Goal: Information Seeking & Learning: Check status

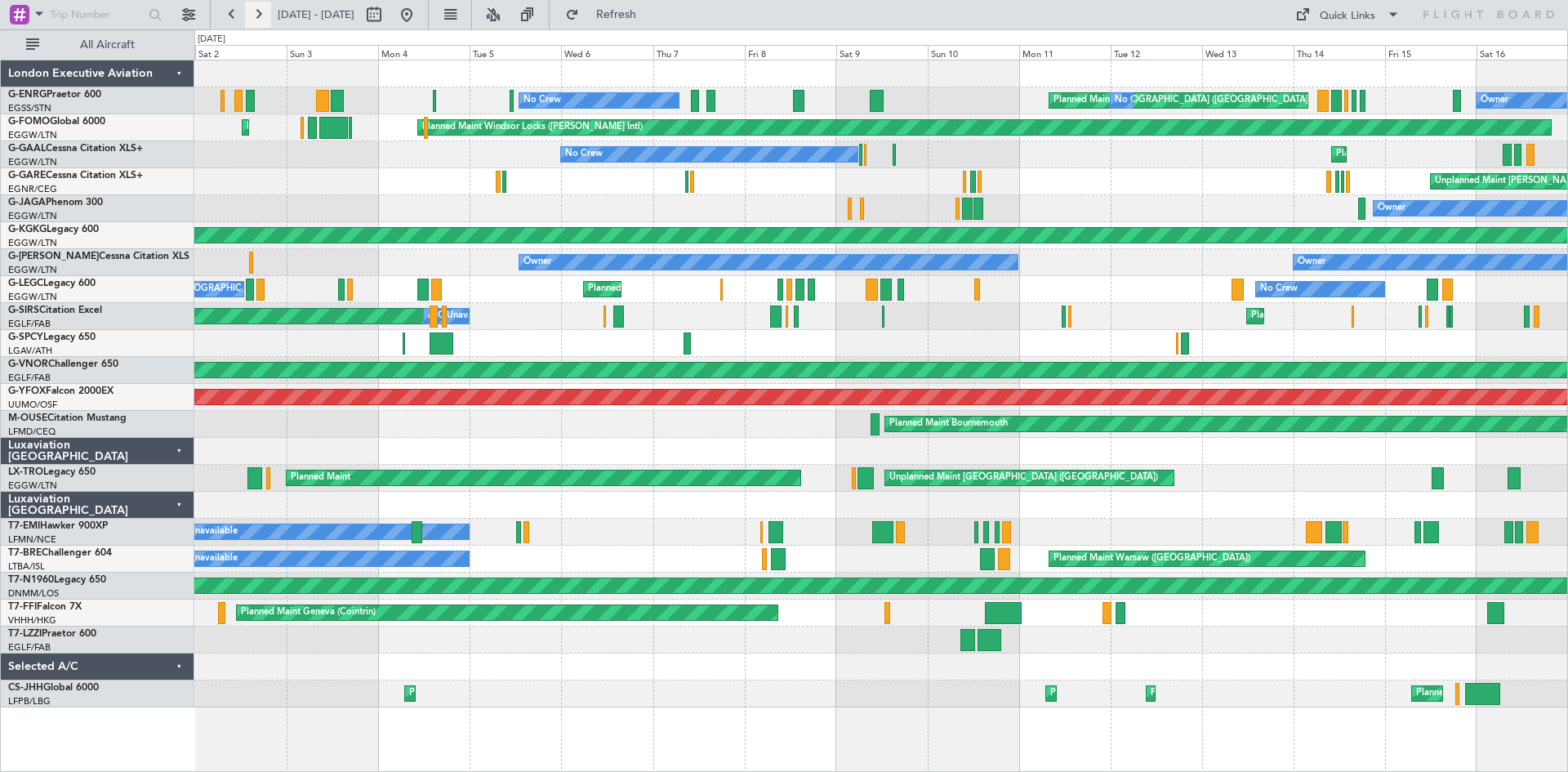
click at [258, 12] on button at bounding box center [258, 15] width 26 height 26
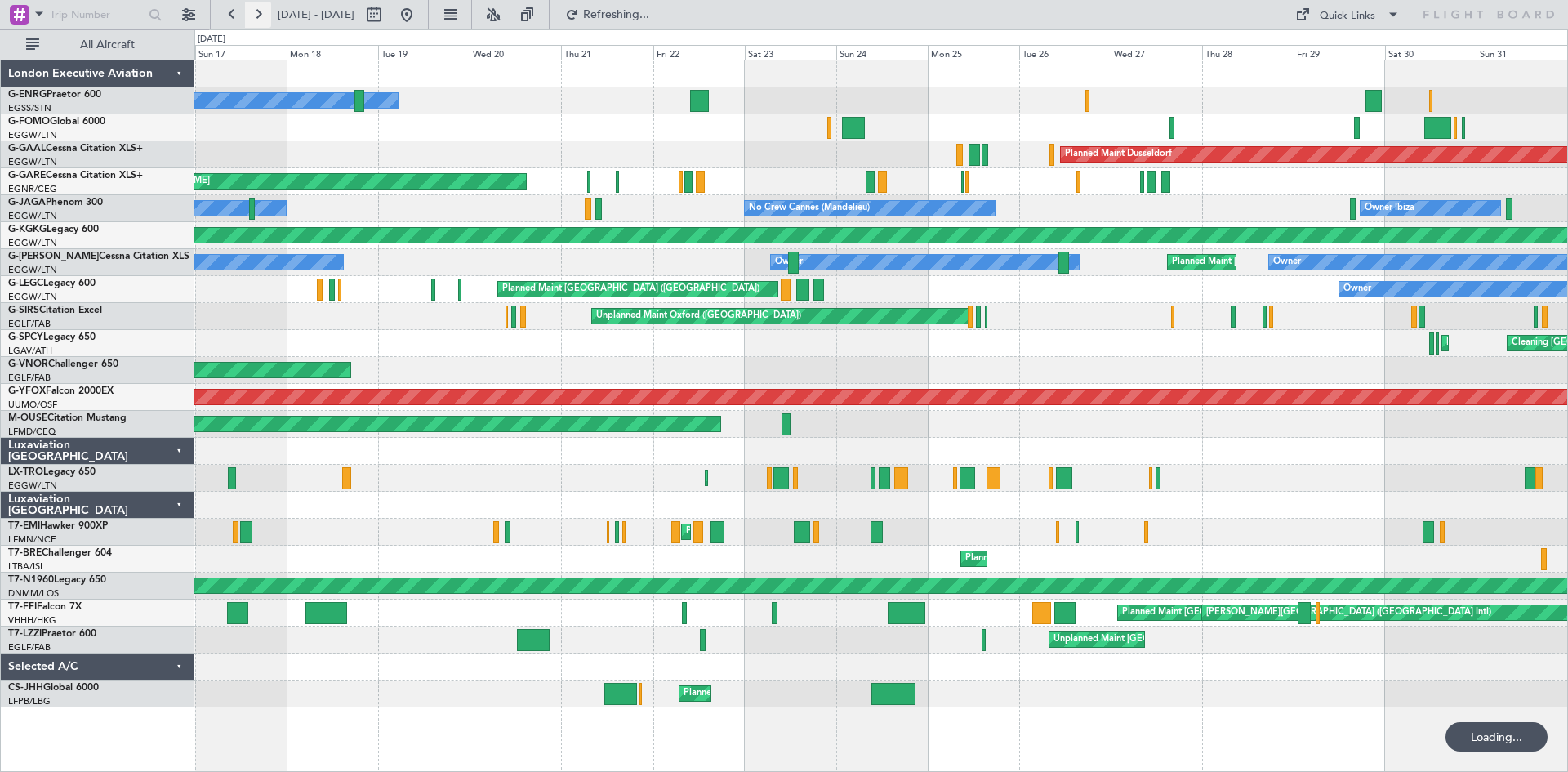
click at [258, 12] on button at bounding box center [258, 15] width 26 height 26
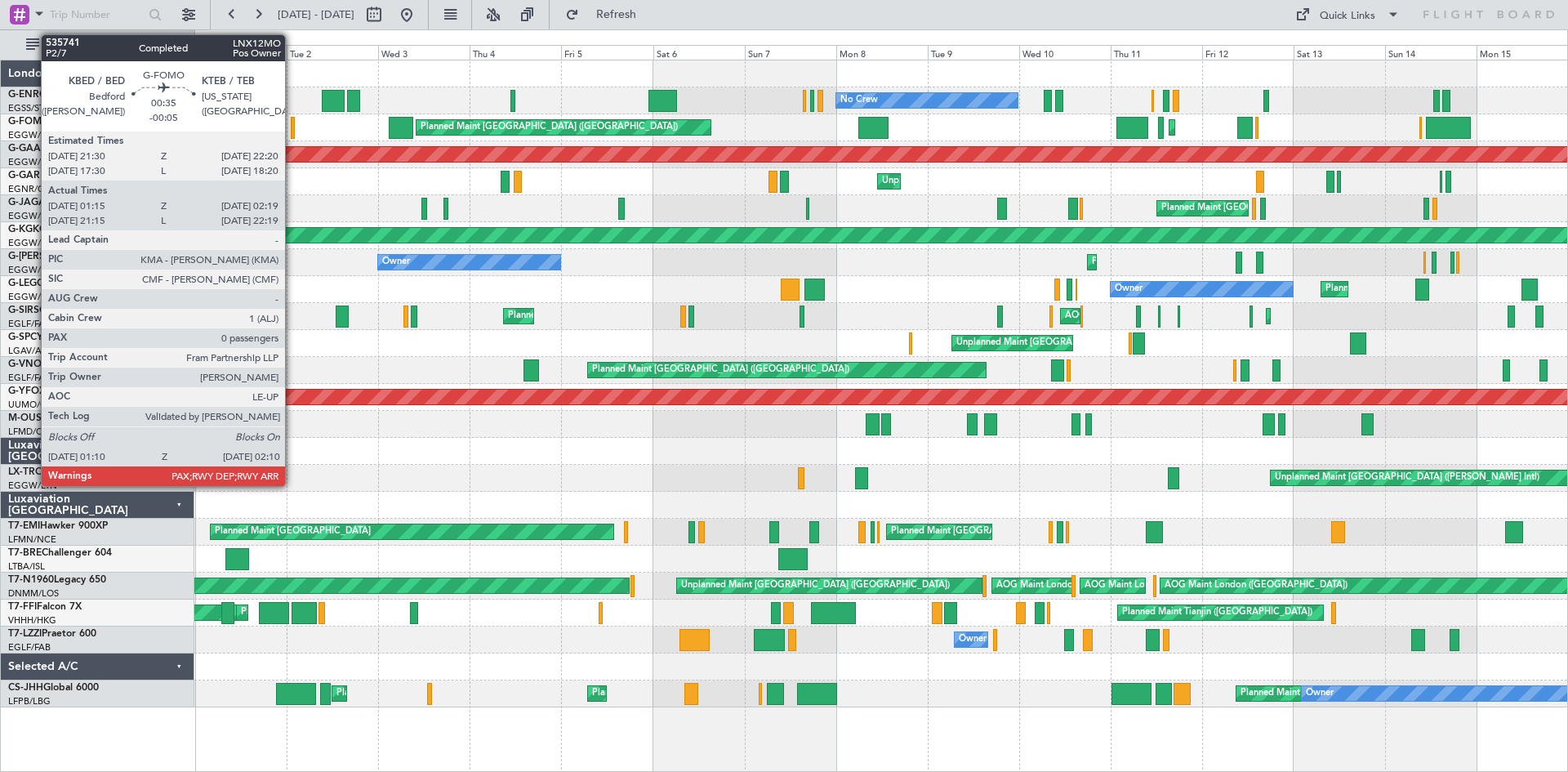
click at [292, 127] on div at bounding box center [292, 128] width 4 height 22
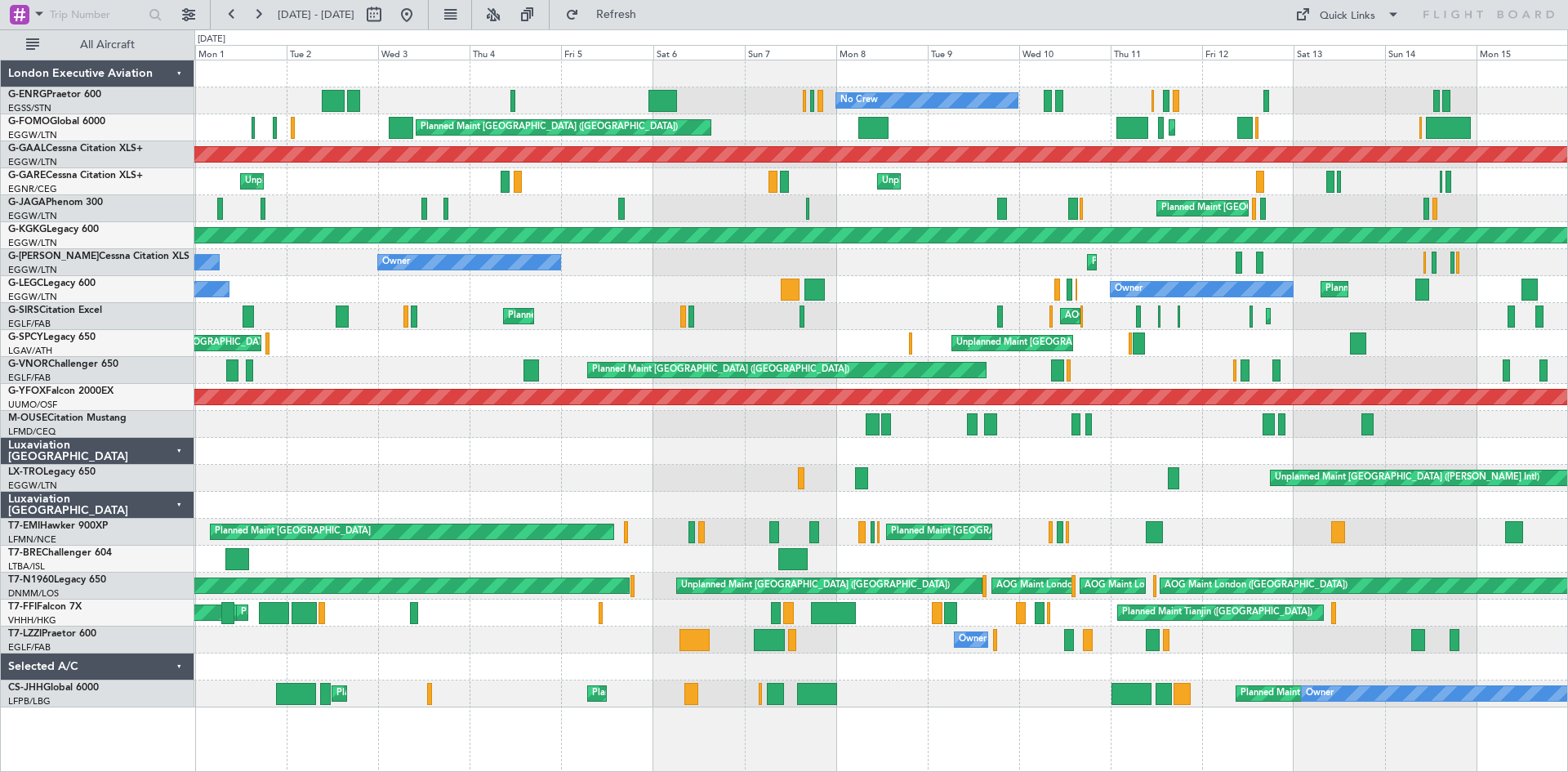
click at [1243, 641] on div "Owner A/C Unavailable [GEOGRAPHIC_DATA] ([GEOGRAPHIC_DATA]) Unplanned Maint [GE…" at bounding box center [881, 640] width 1373 height 27
click at [256, 17] on button at bounding box center [258, 15] width 26 height 26
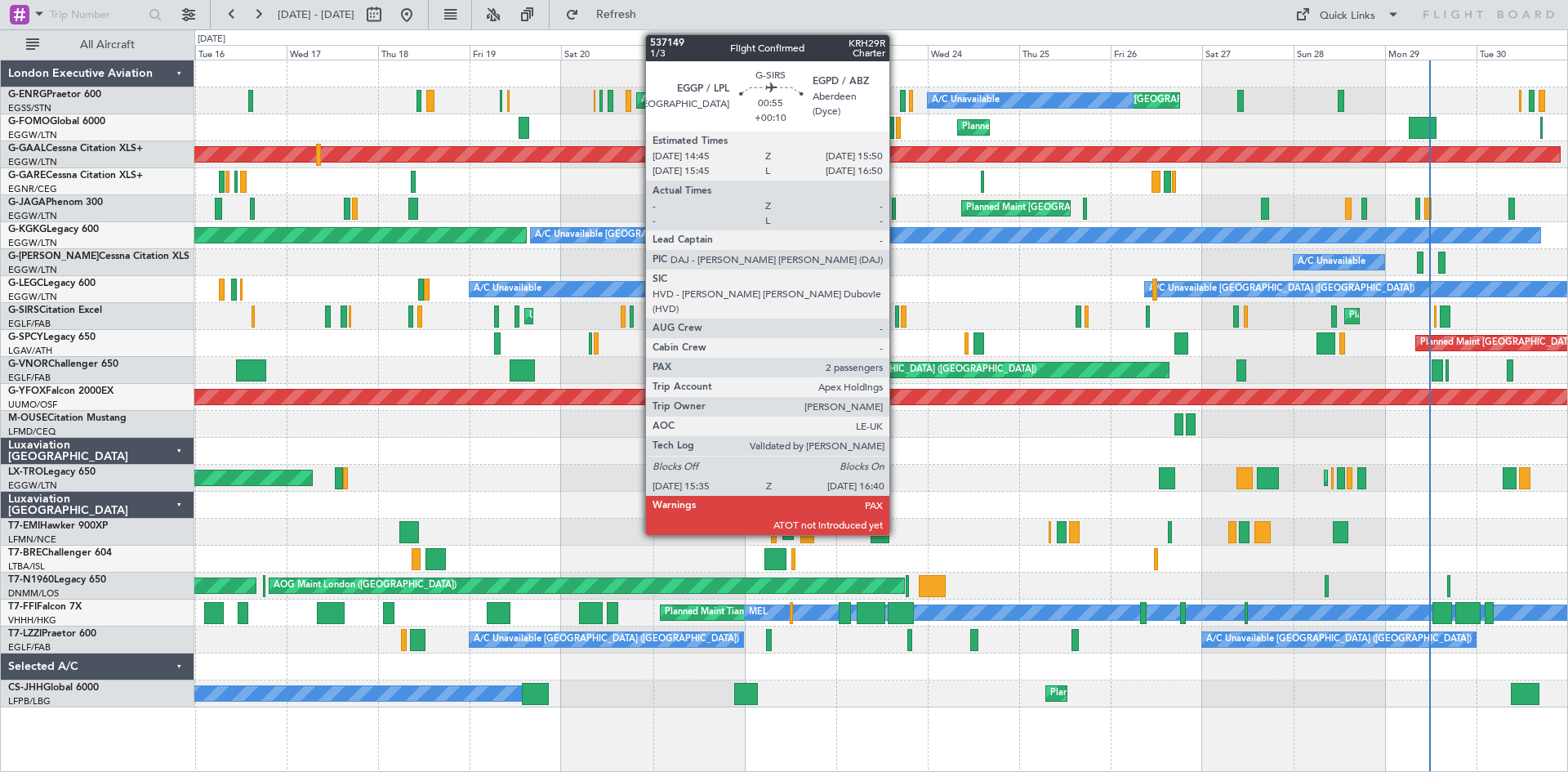
click at [897, 316] on div at bounding box center [897, 316] width 5 height 22
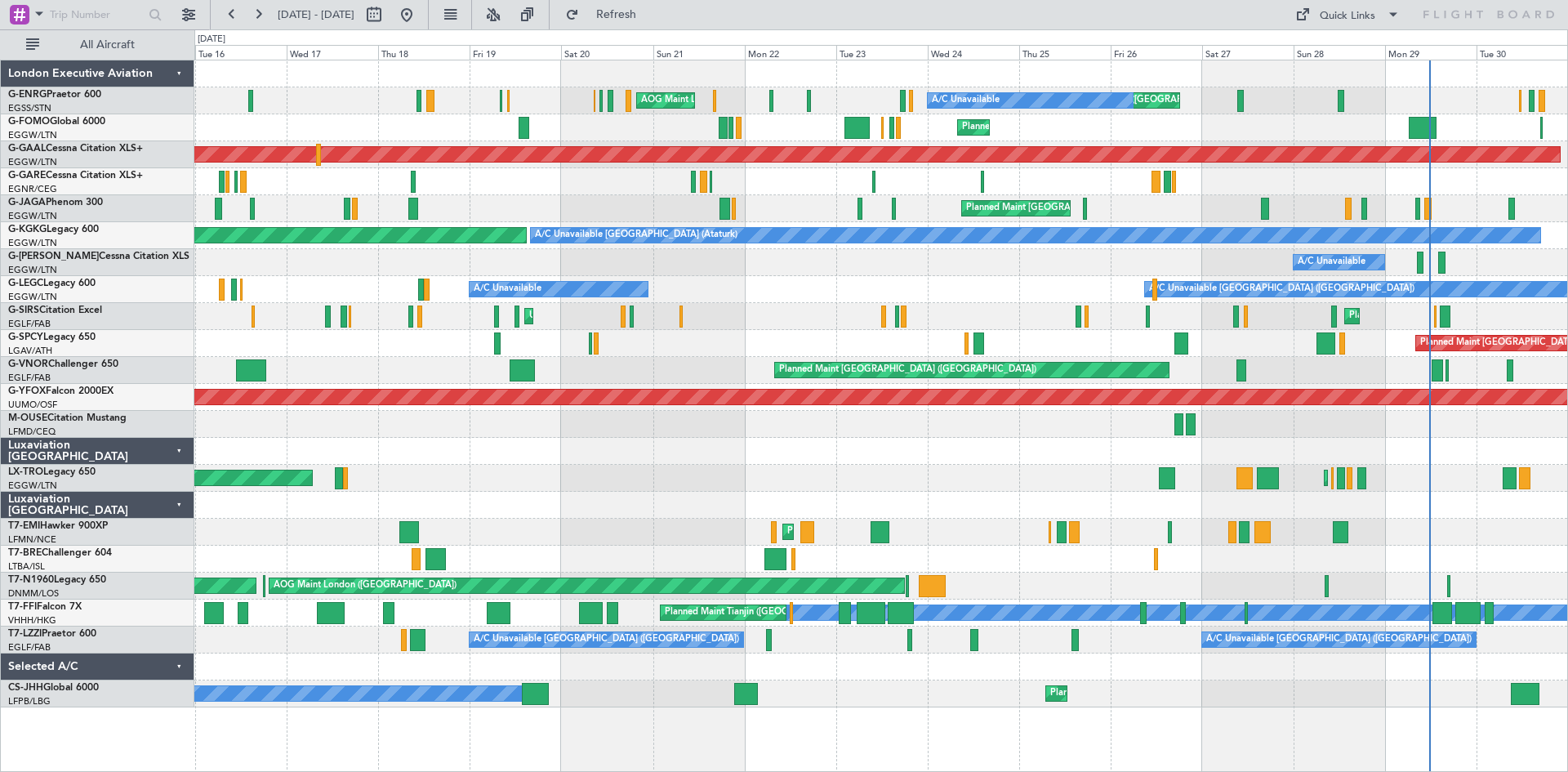
click at [0, 260] on div "Unplanned Maint [GEOGRAPHIC_DATA] ([GEOGRAPHIC_DATA]) A/C Unavailable AOG Maint…" at bounding box center [784, 401] width 1568 height 743
click at [222, 9] on button at bounding box center [232, 15] width 26 height 26
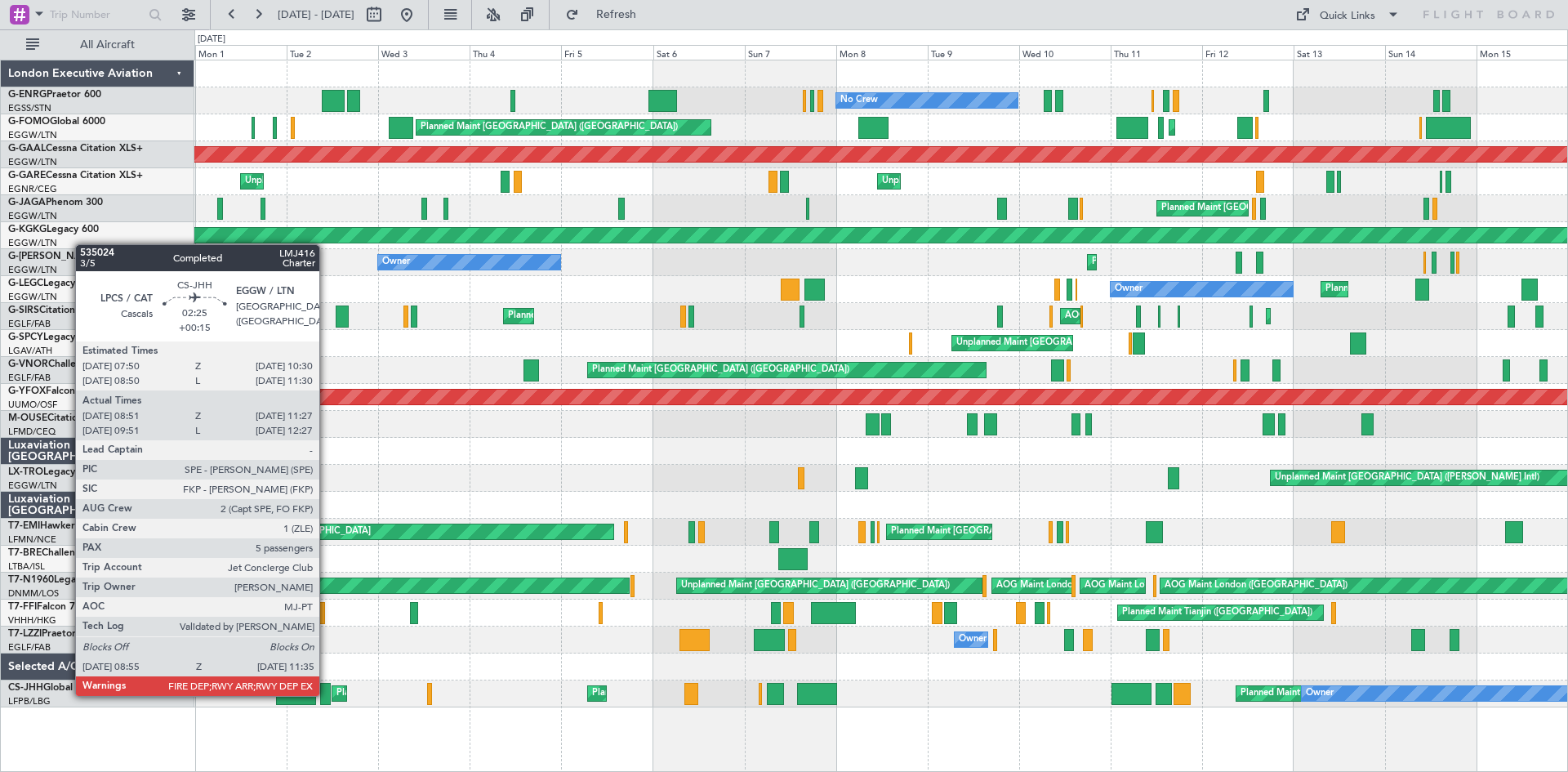
click at [327, 694] on div at bounding box center [325, 694] width 11 height 22
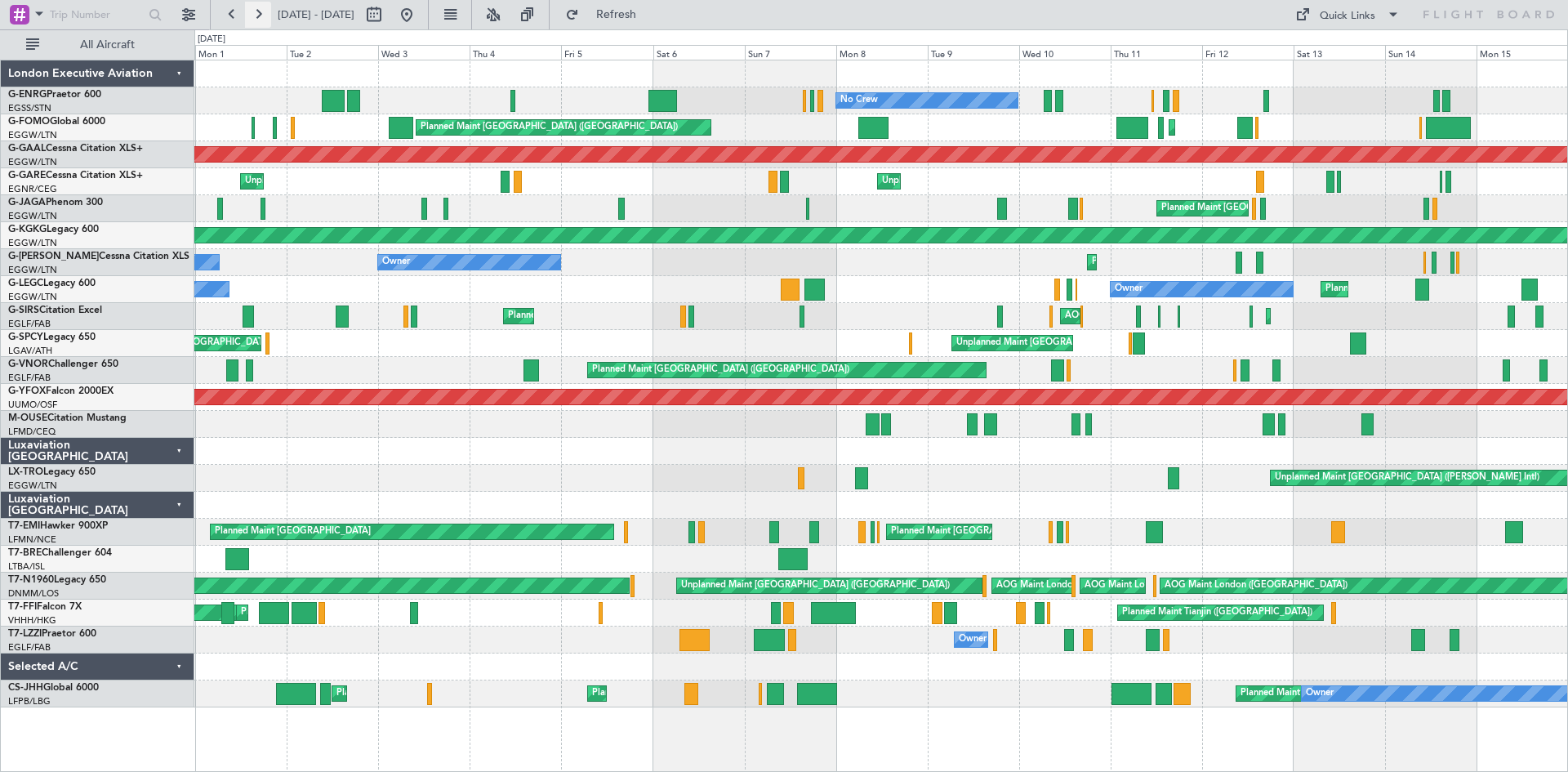
click at [265, 17] on button at bounding box center [258, 15] width 26 height 26
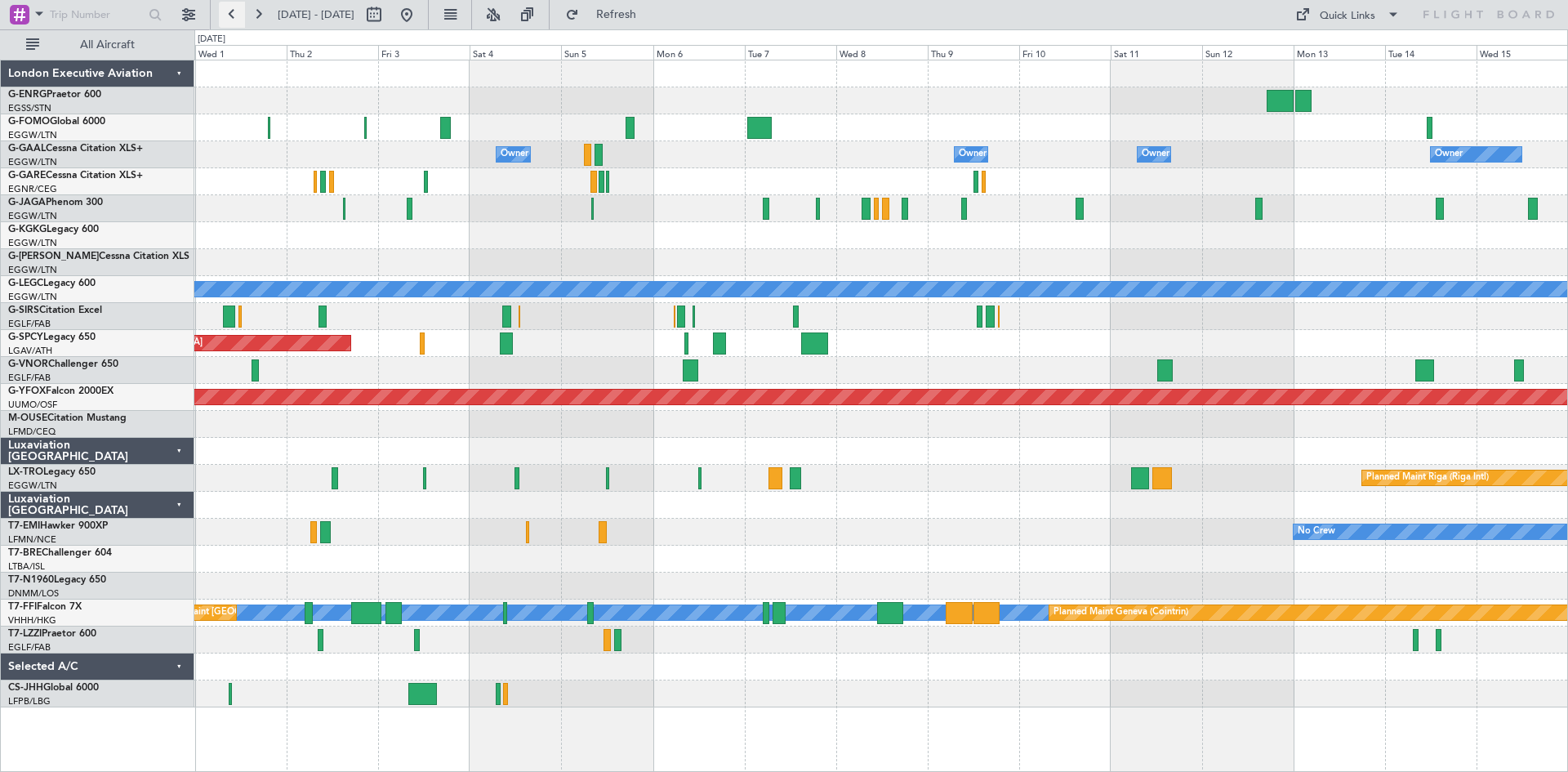
click at [239, 11] on button at bounding box center [232, 15] width 26 height 26
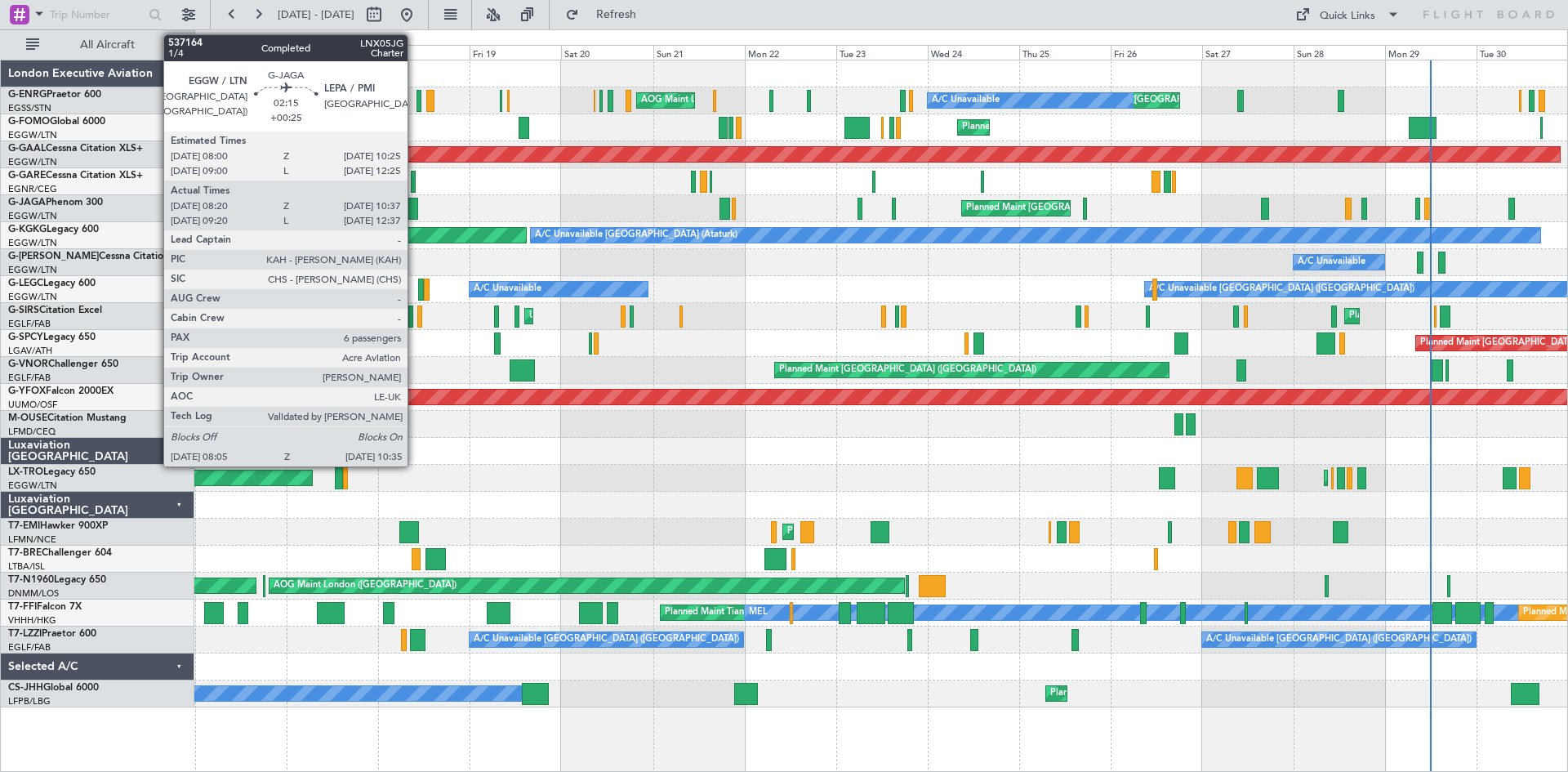
click at [415, 210] on div at bounding box center [413, 209] width 10 height 22
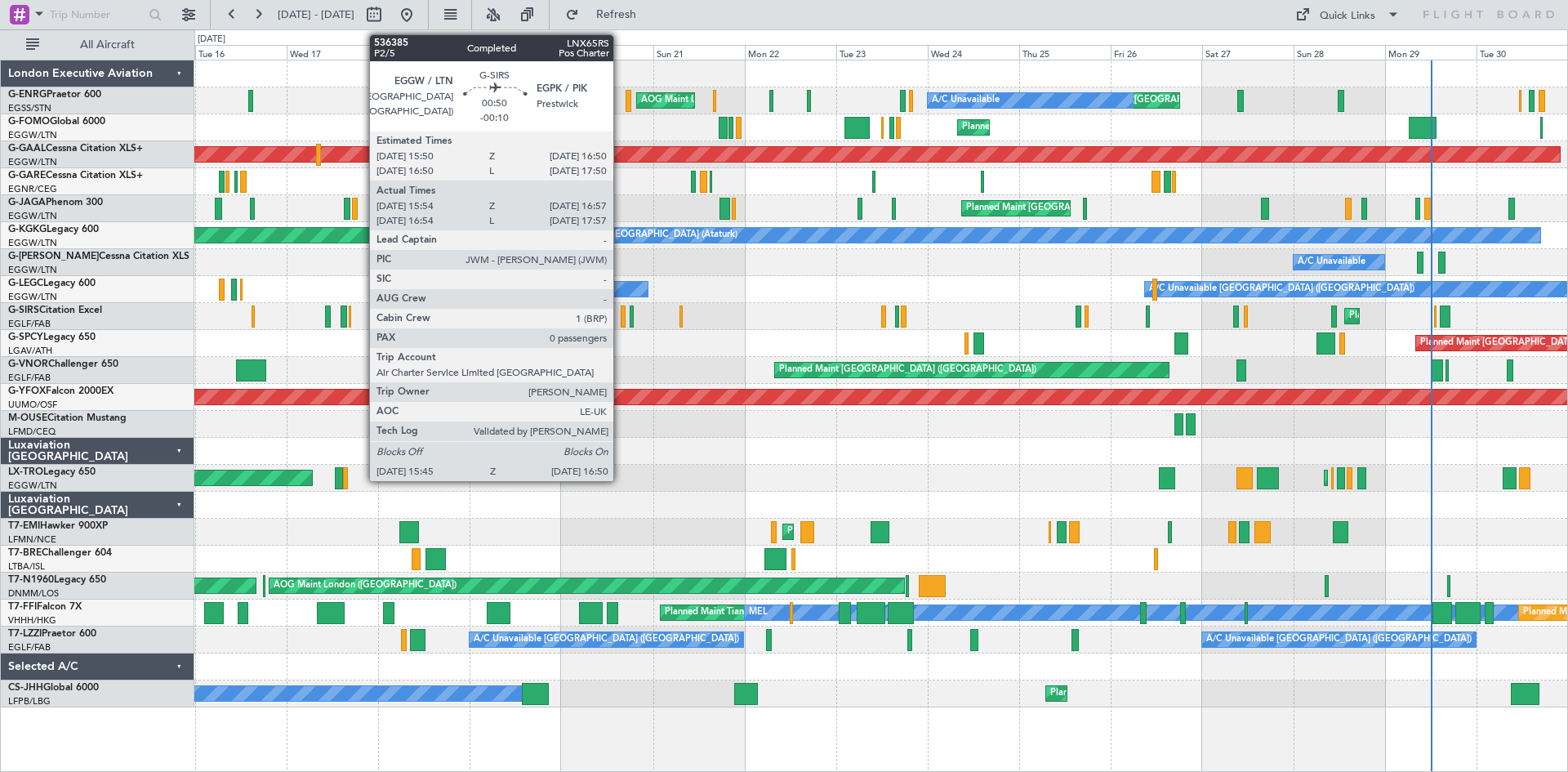
click at [620, 320] on div at bounding box center [622, 316] width 5 height 22
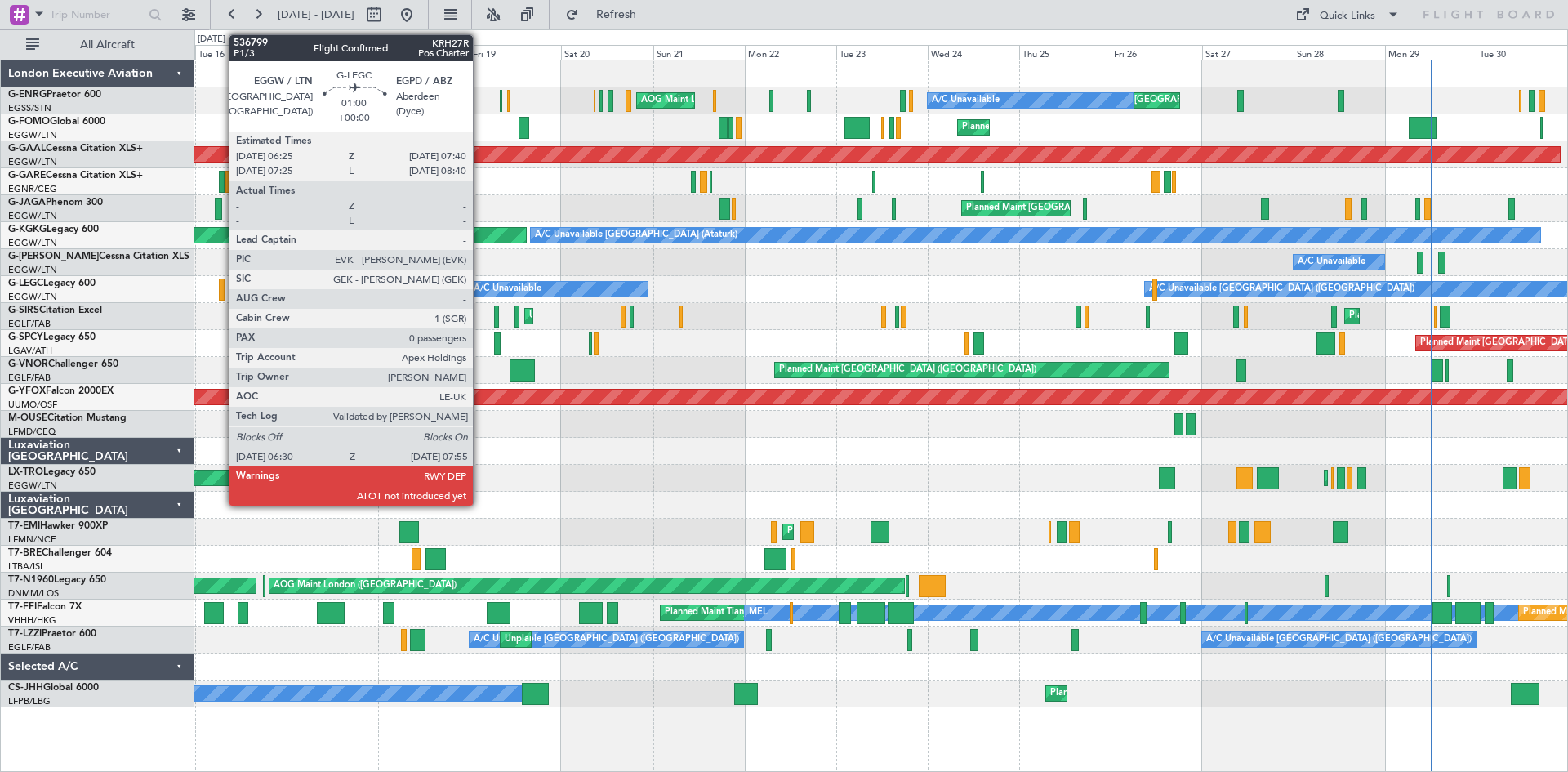
click at [221, 291] on div at bounding box center [222, 290] width 6 height 22
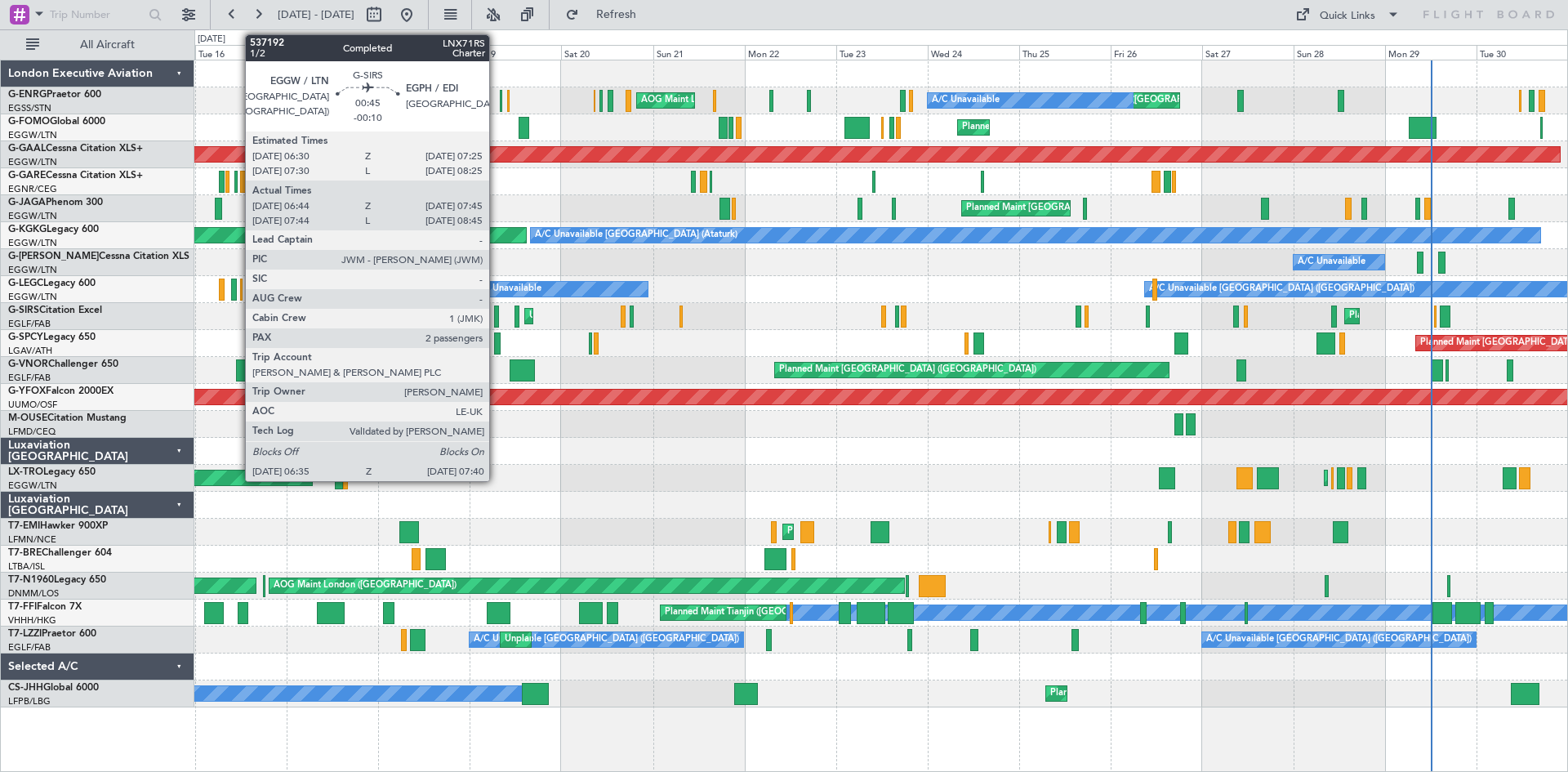
click at [496, 319] on div at bounding box center [496, 316] width 5 height 22
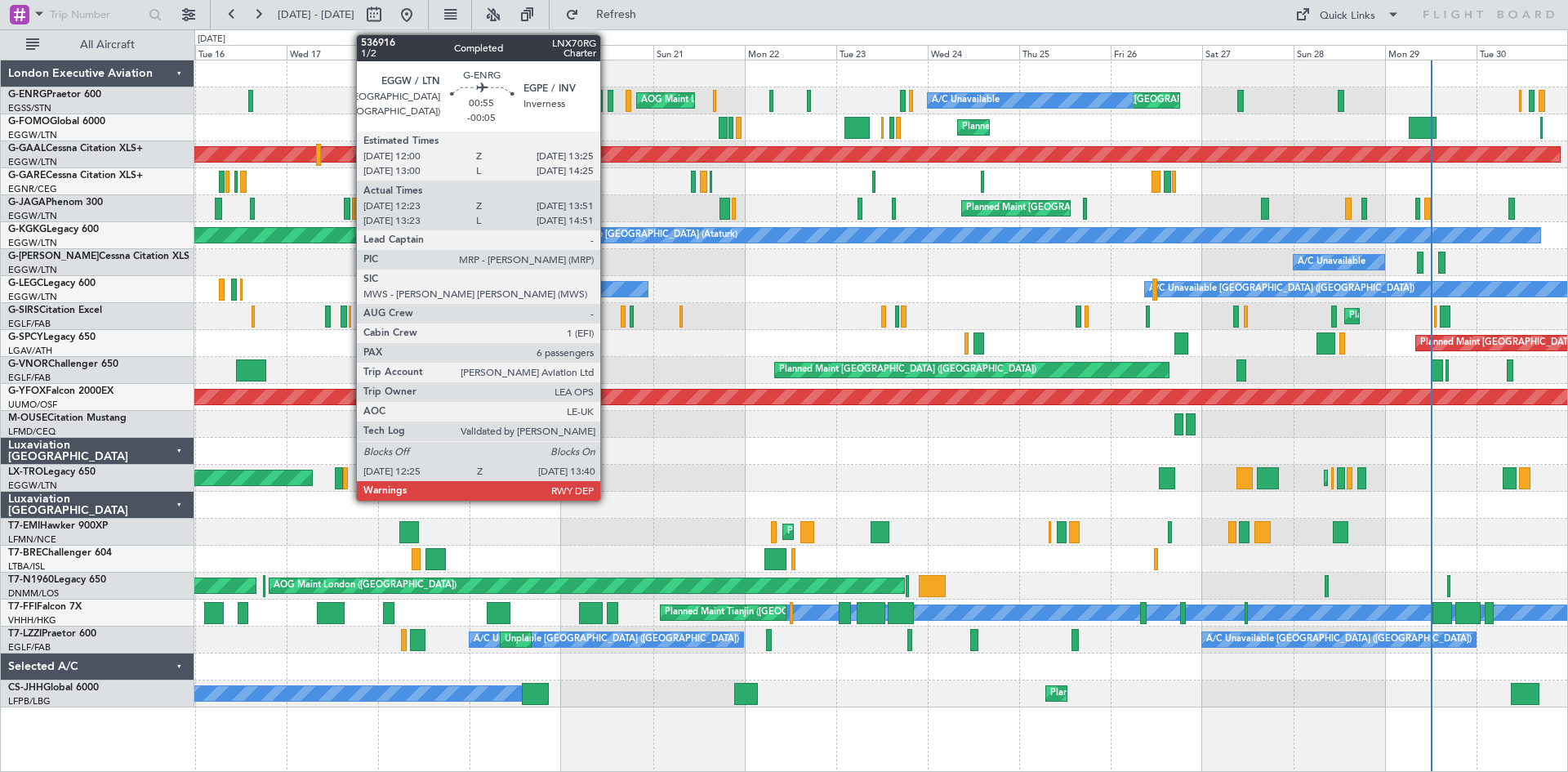
click at [608, 108] on div at bounding box center [609, 101] width 5 height 22
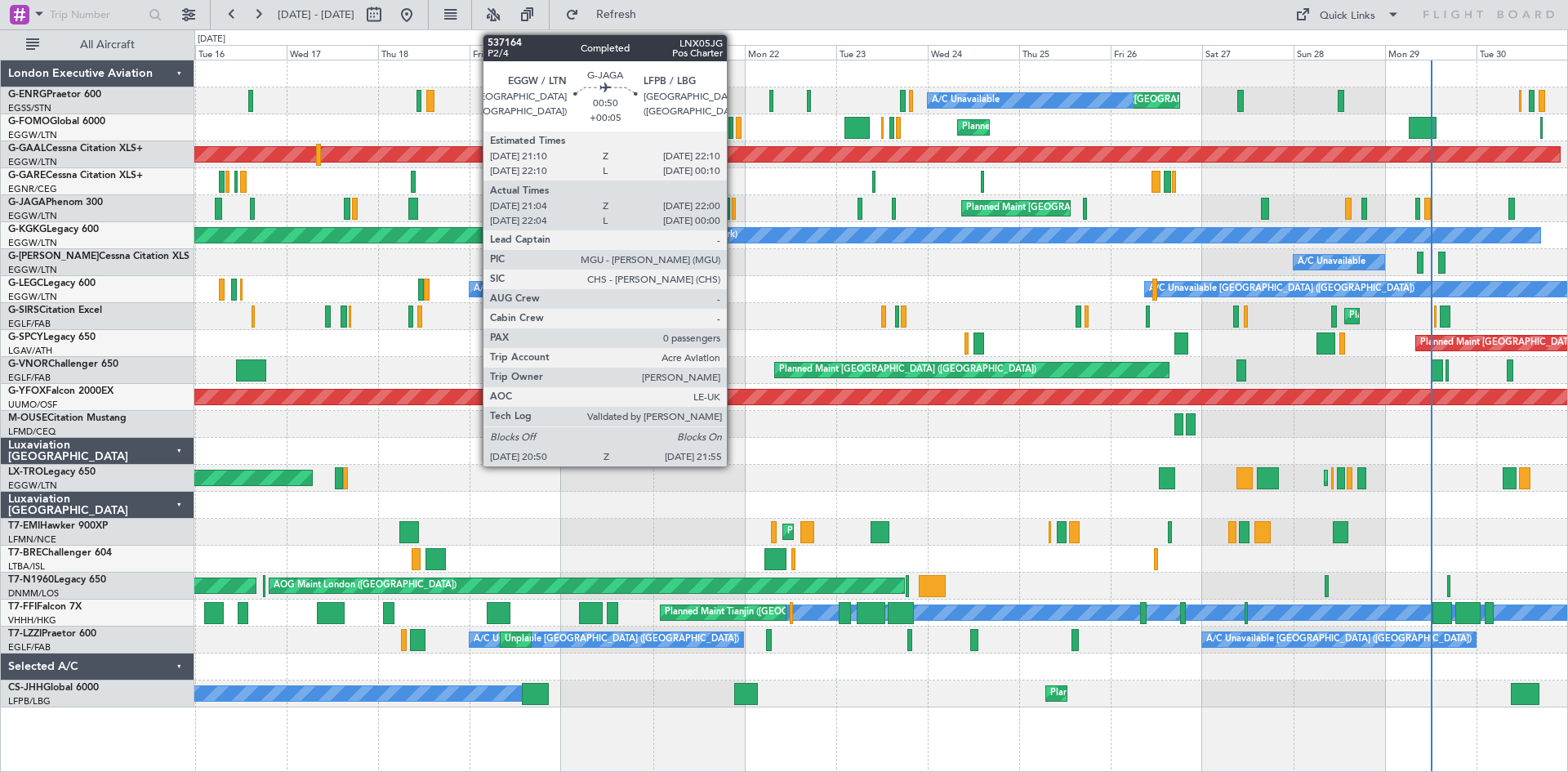
click at [734, 210] on div at bounding box center [733, 209] width 5 height 22
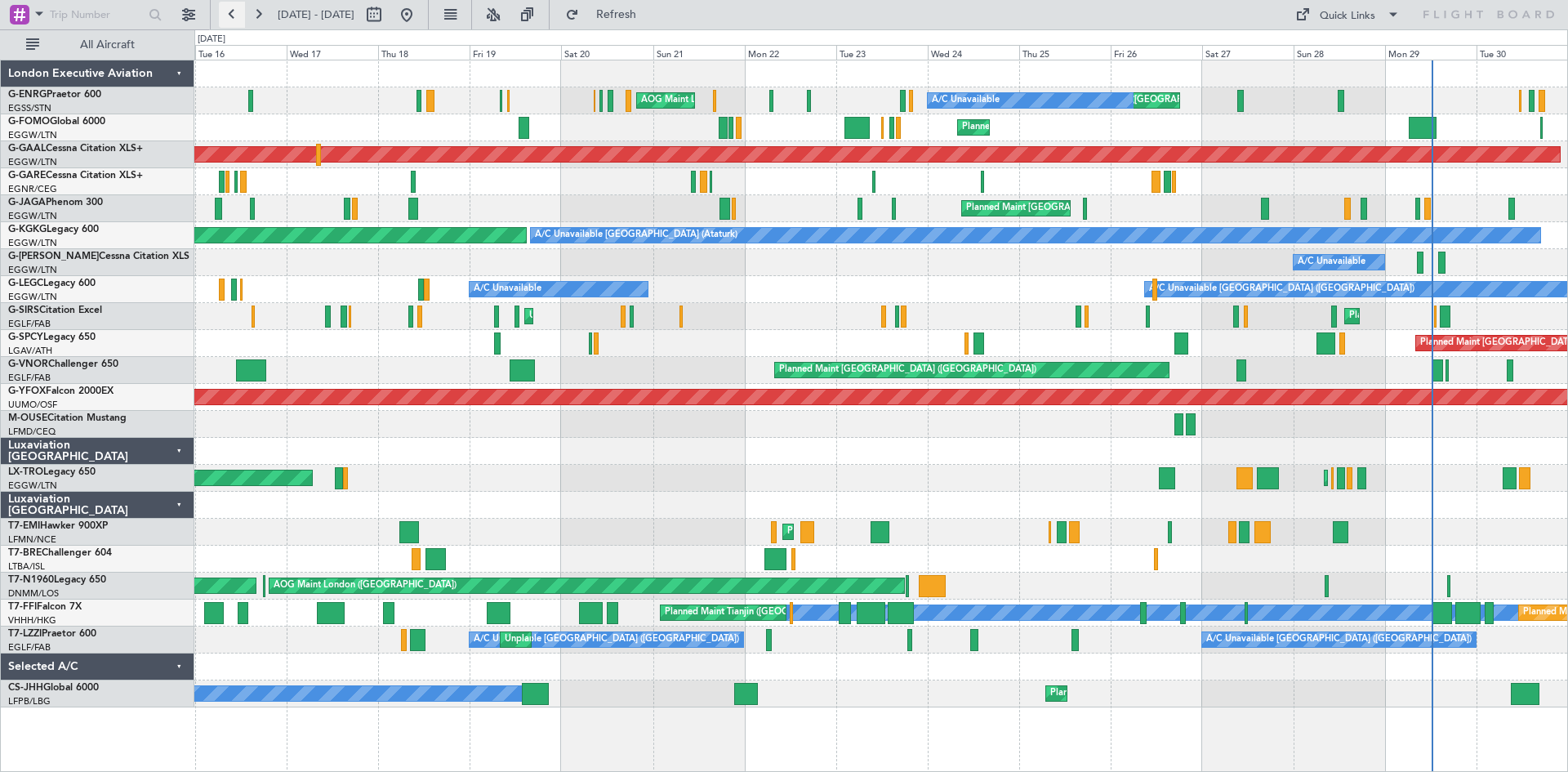
click at [238, 7] on button at bounding box center [232, 15] width 26 height 26
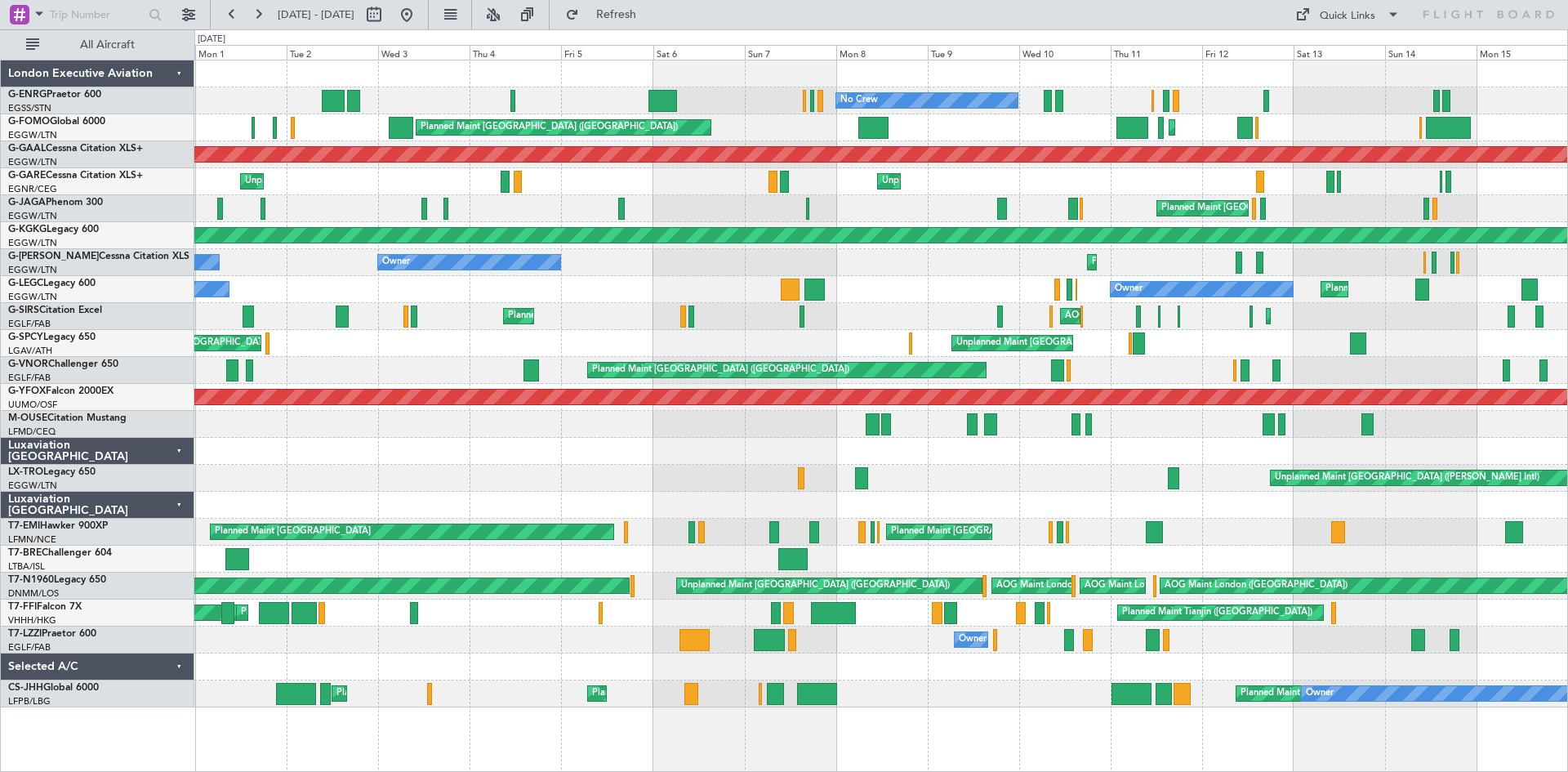
click at [0, 454] on div "Planned Maint [GEOGRAPHIC_DATA] ([GEOGRAPHIC_DATA]) No Crew Planned Maint [GEOG…" at bounding box center [784, 401] width 1568 height 743
click at [255, 19] on button at bounding box center [258, 15] width 26 height 26
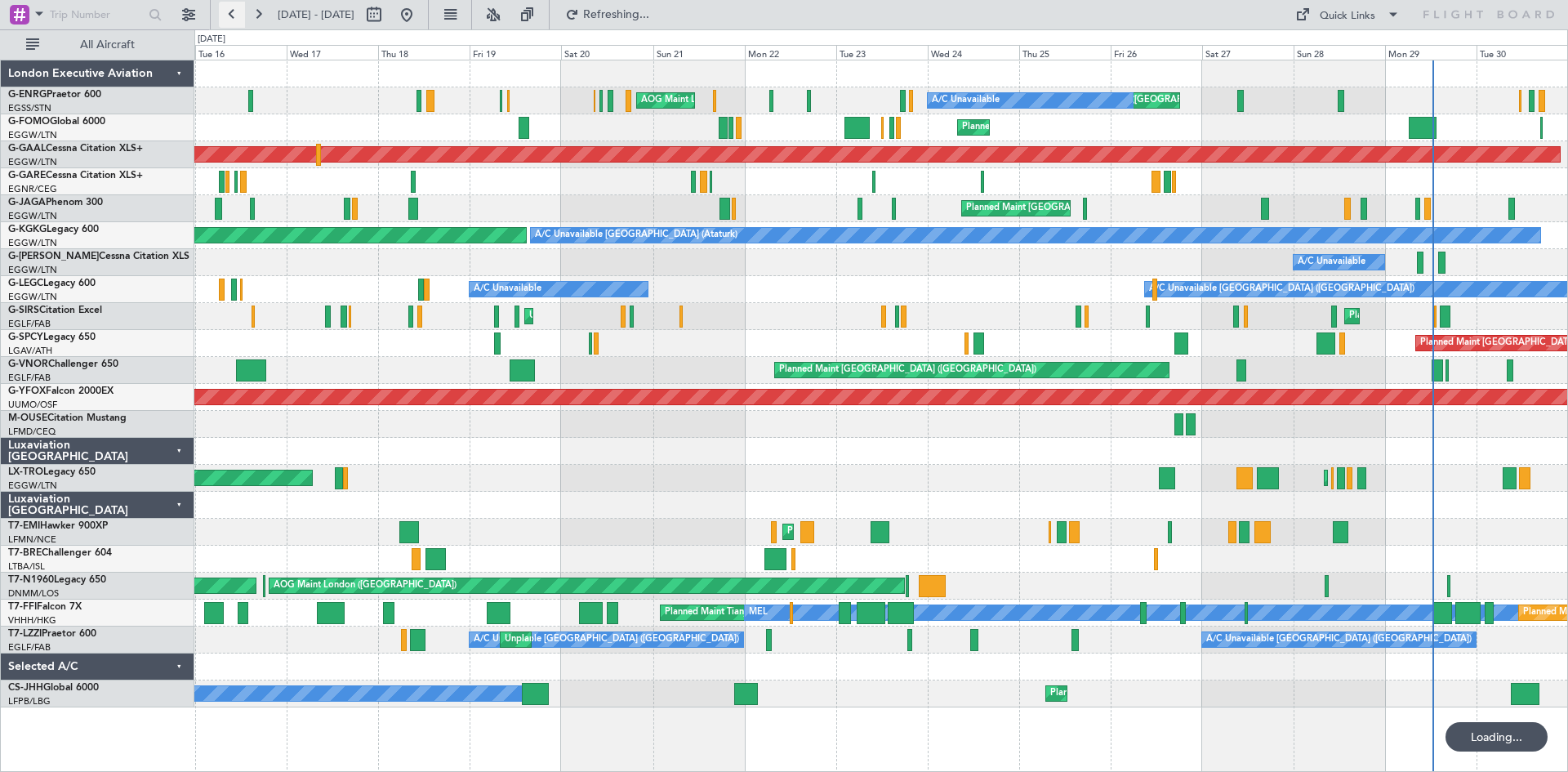
click at [234, 18] on button at bounding box center [232, 15] width 26 height 26
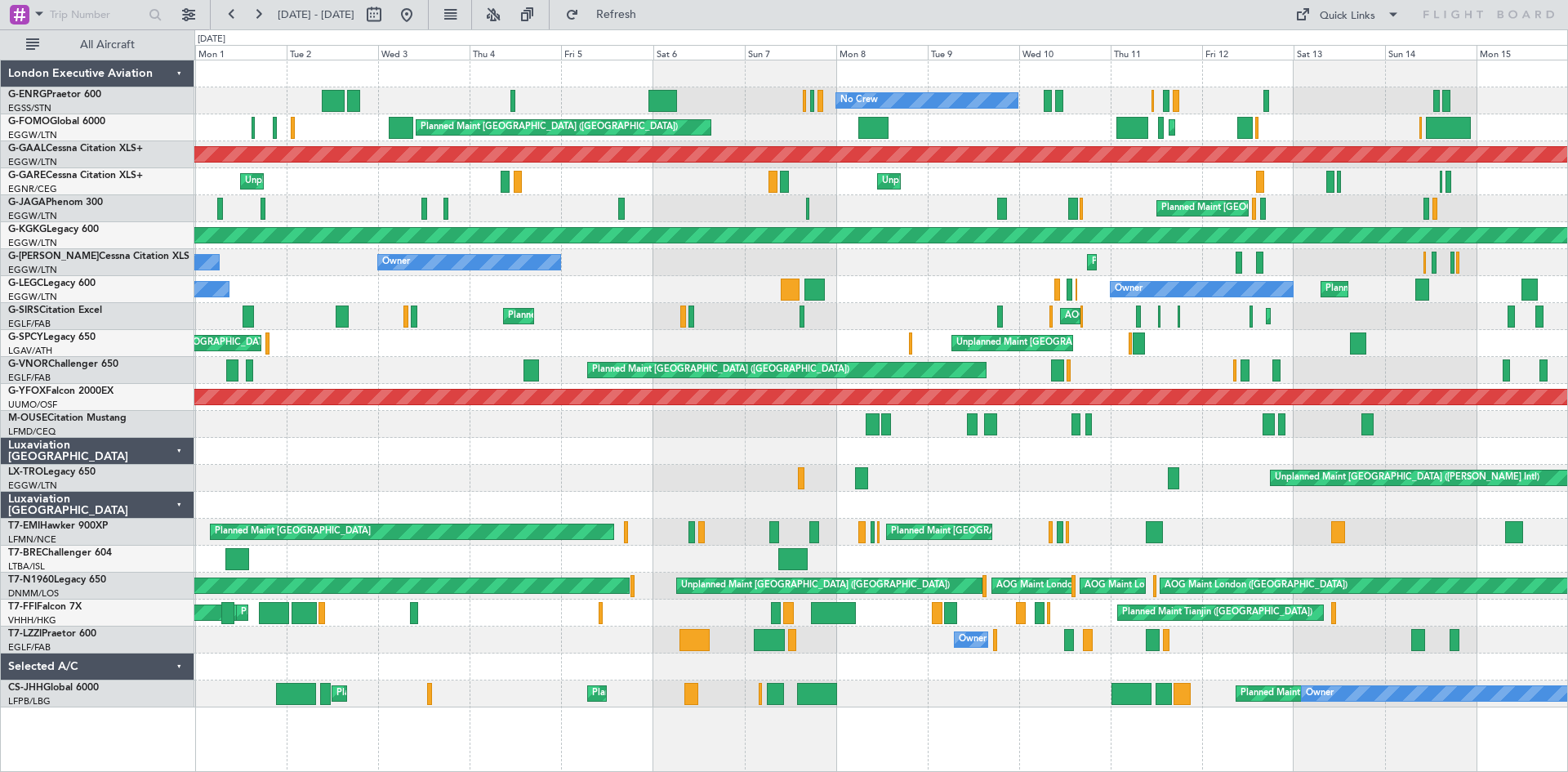
click at [437, 299] on div "Owner Planned Maint London (Luton) Owner A/C Unavailable" at bounding box center [881, 289] width 1373 height 27
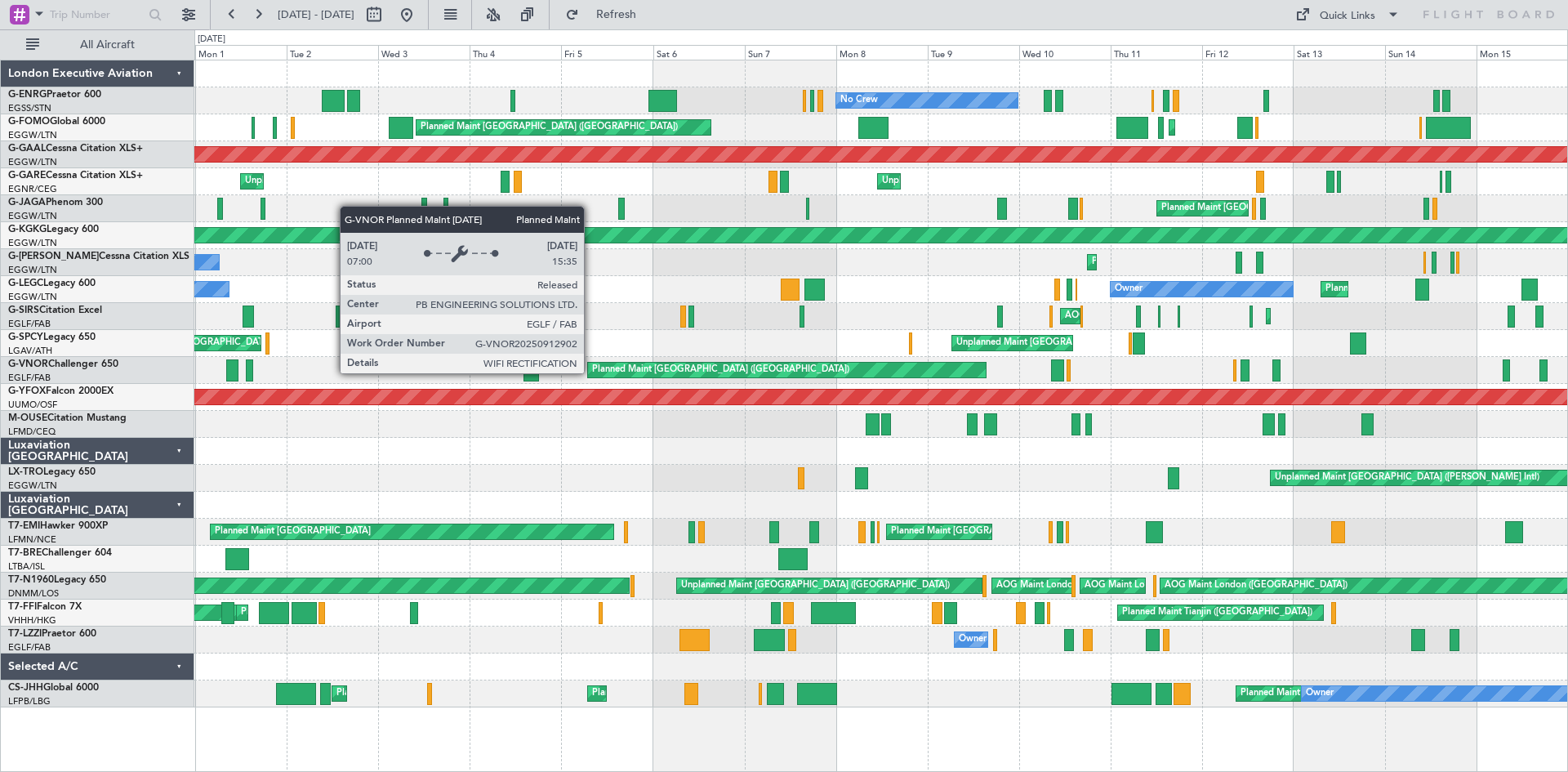
click at [590, 373] on div "Planned Maint [GEOGRAPHIC_DATA] ([GEOGRAPHIC_DATA])" at bounding box center [787, 370] width 398 height 15
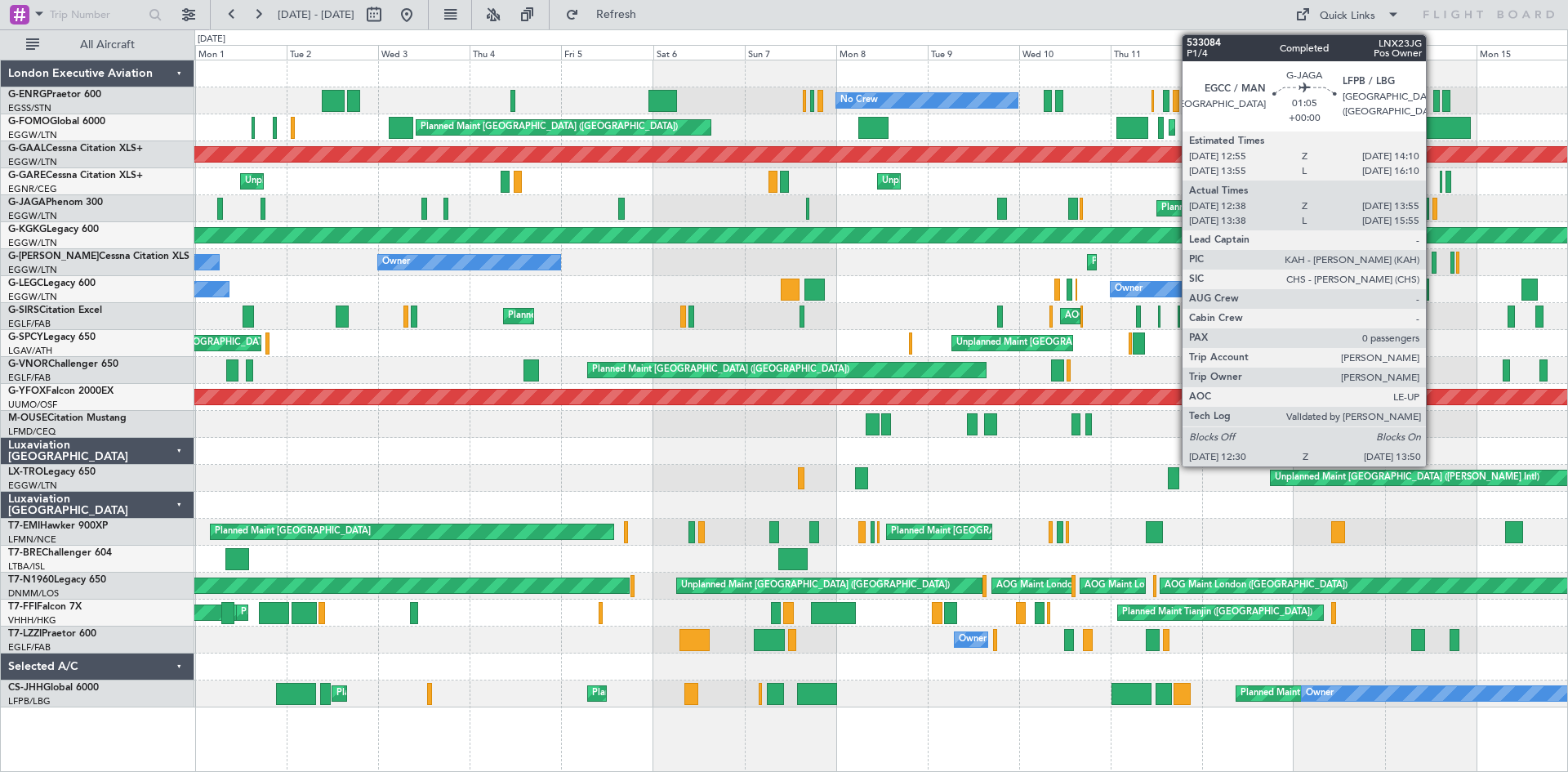
click at [1434, 212] on div at bounding box center [1436, 209] width 6 height 22
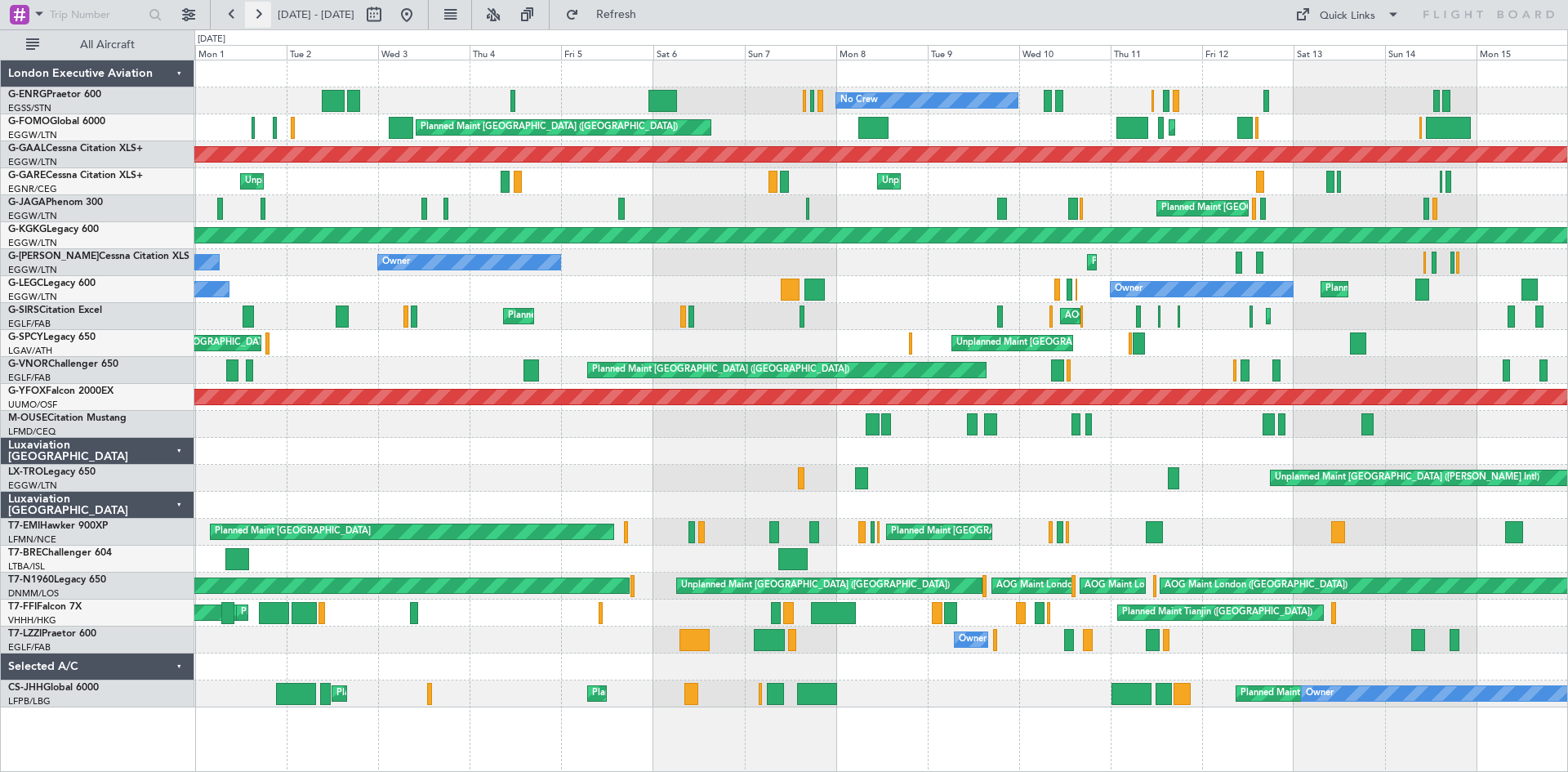
click at [251, 13] on button at bounding box center [258, 15] width 26 height 26
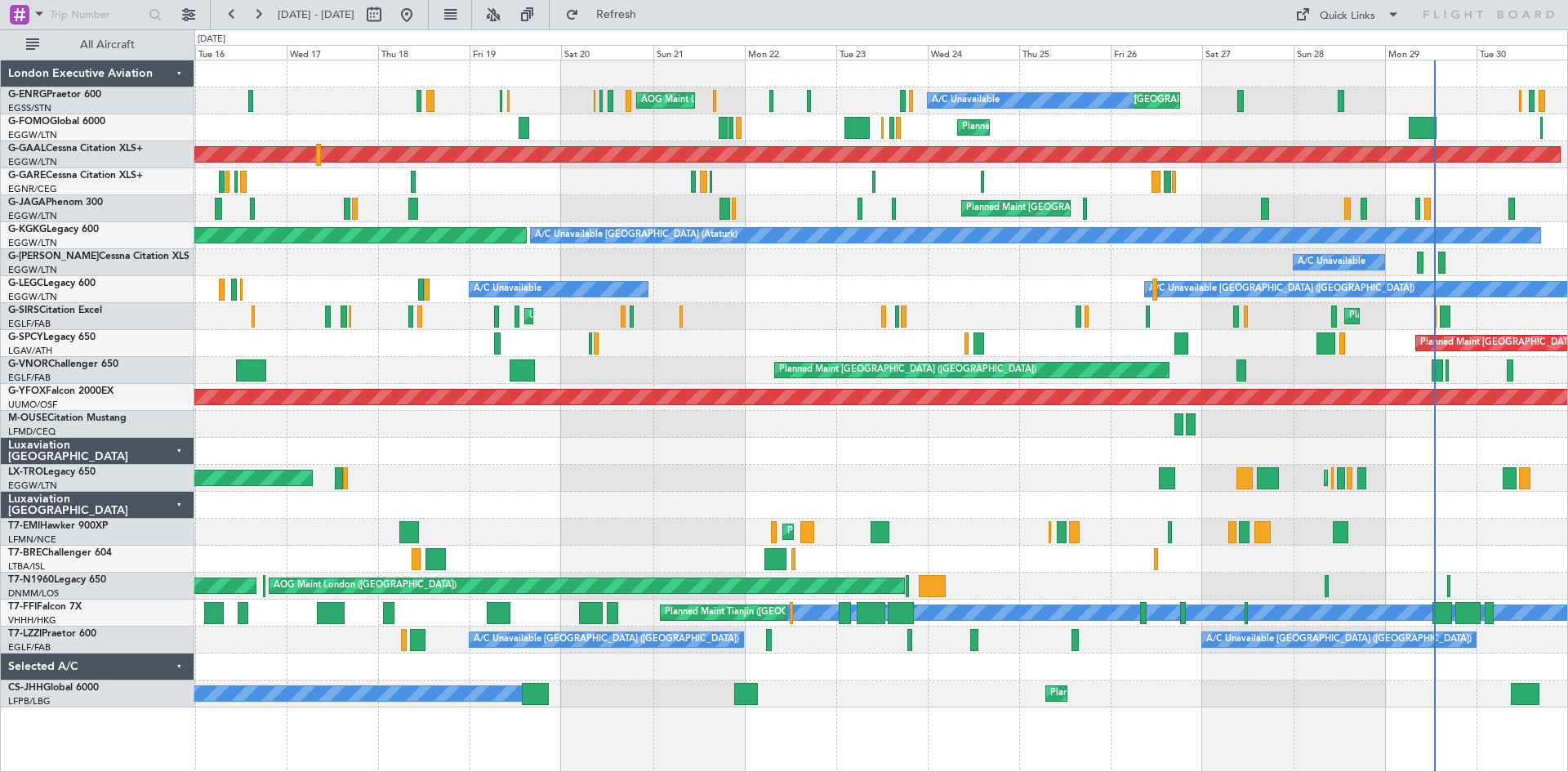
click at [2, 422] on div "M-OUSE Citation Mustang LFMD/CEQ Cannes (Mandelieu)" at bounding box center [97, 432] width 193 height 43
click at [228, 21] on button at bounding box center [232, 15] width 26 height 26
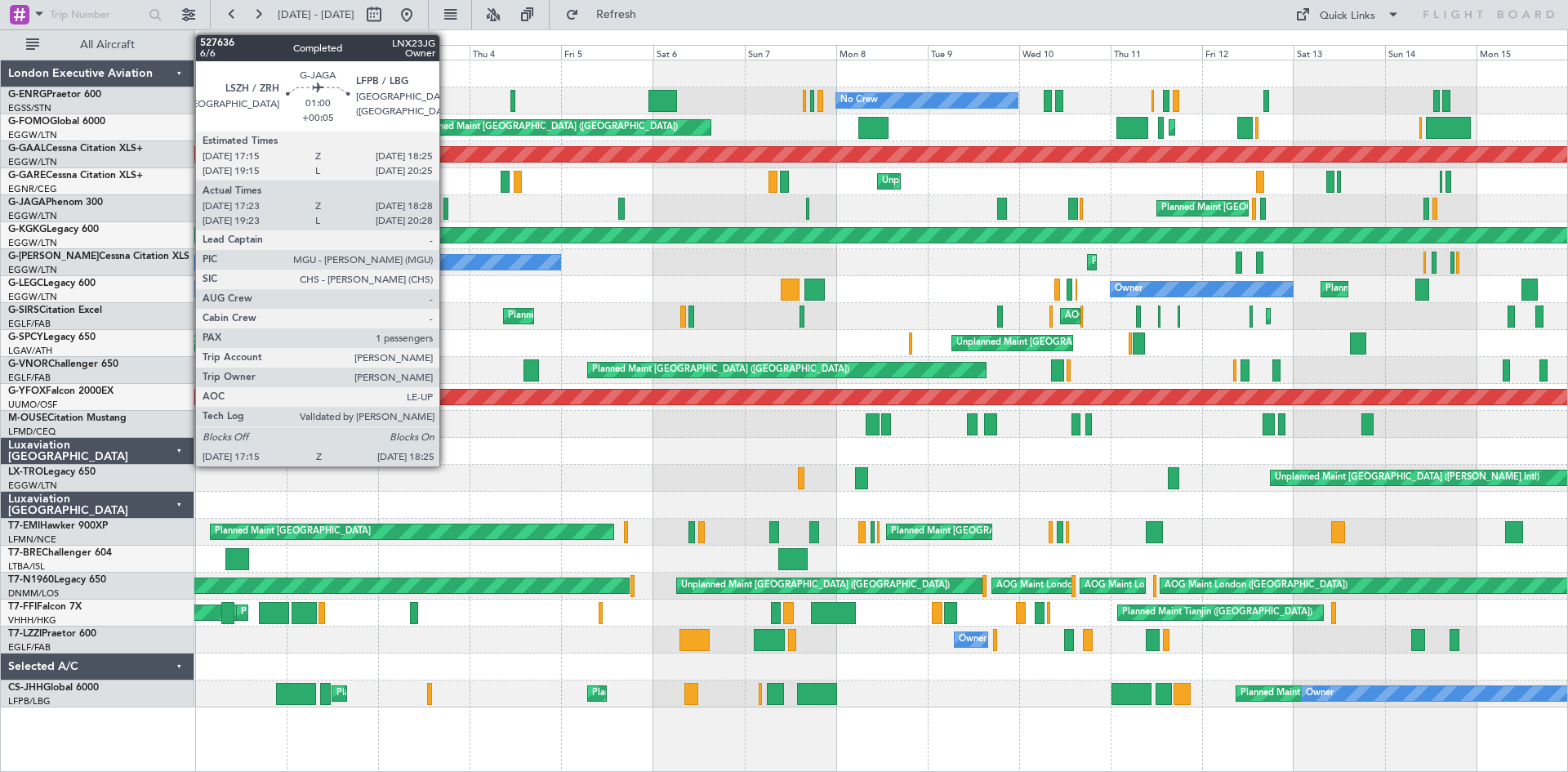
click at [447, 212] on div at bounding box center [446, 209] width 5 height 22
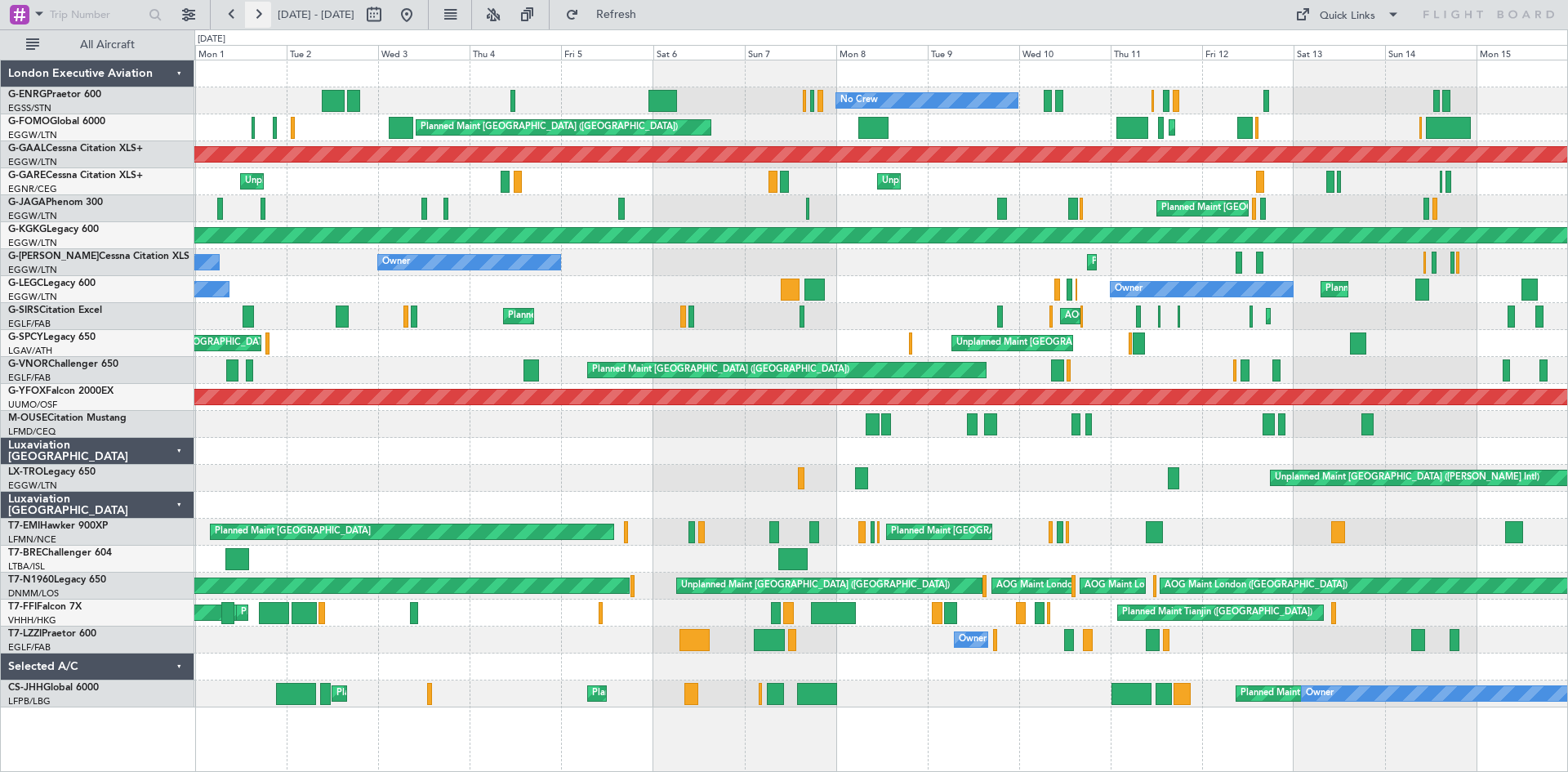
click at [260, 19] on button at bounding box center [258, 15] width 26 height 26
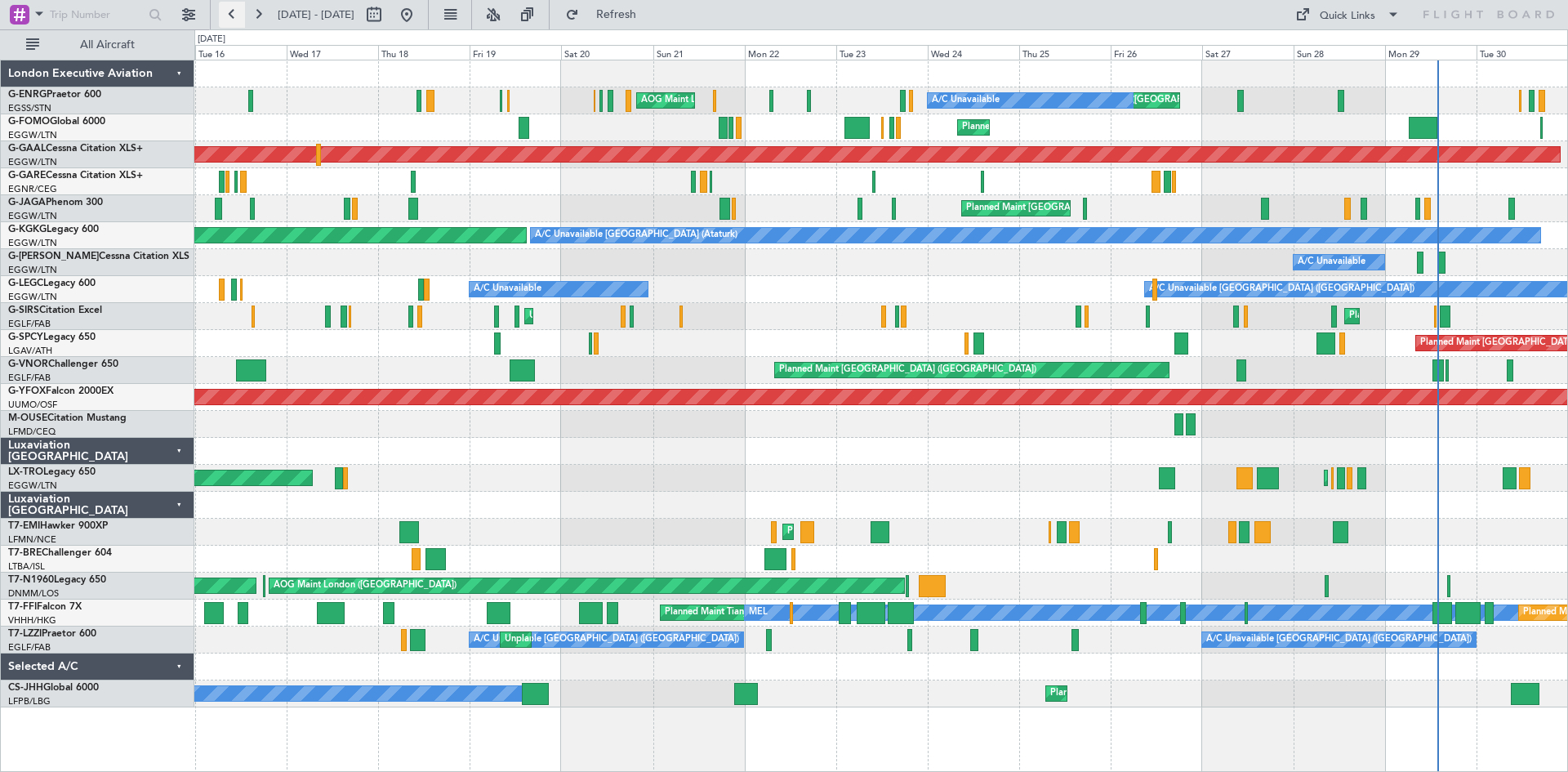
click at [235, 17] on button at bounding box center [232, 15] width 26 height 26
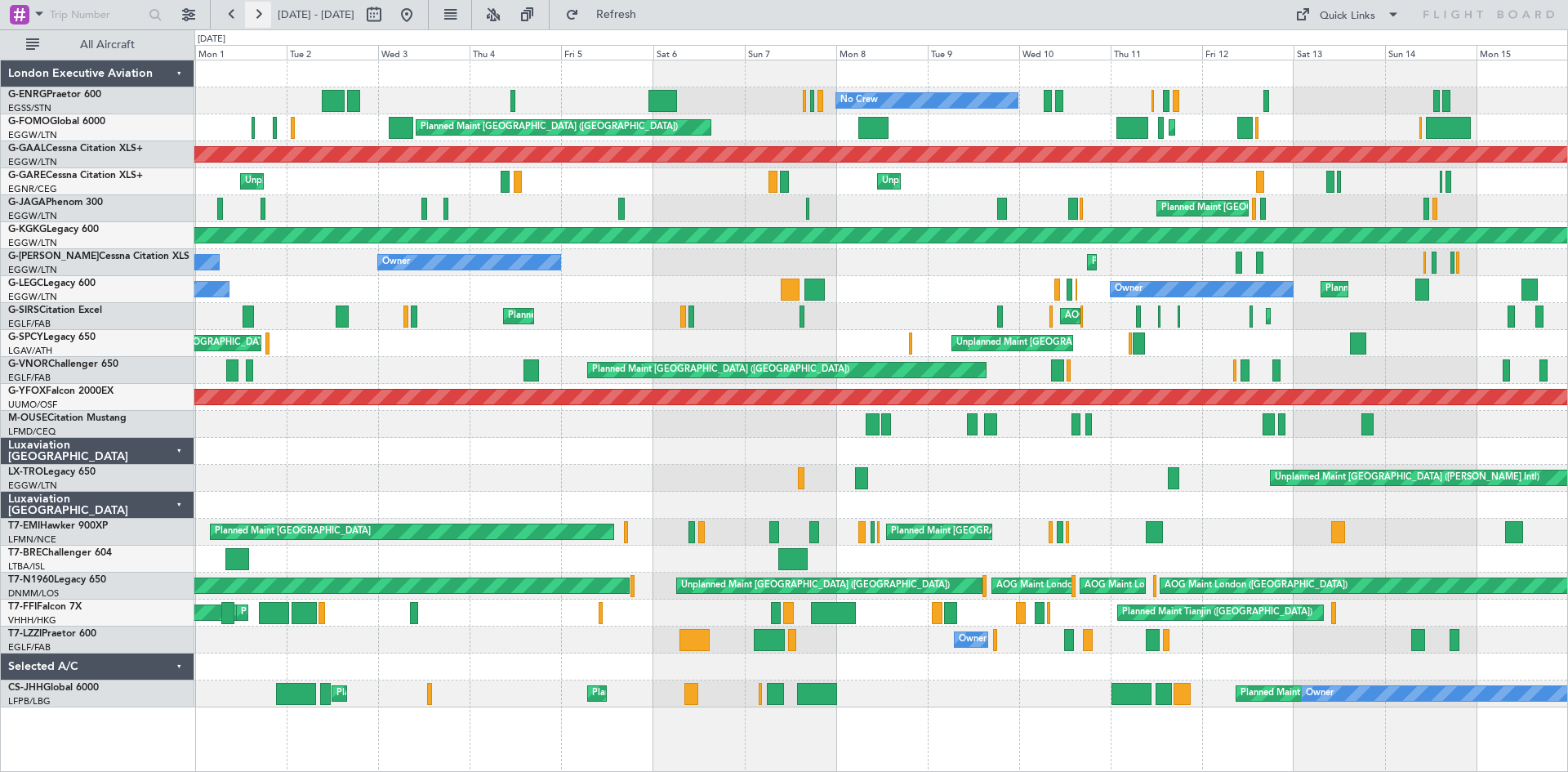
click at [253, 13] on button at bounding box center [258, 15] width 26 height 26
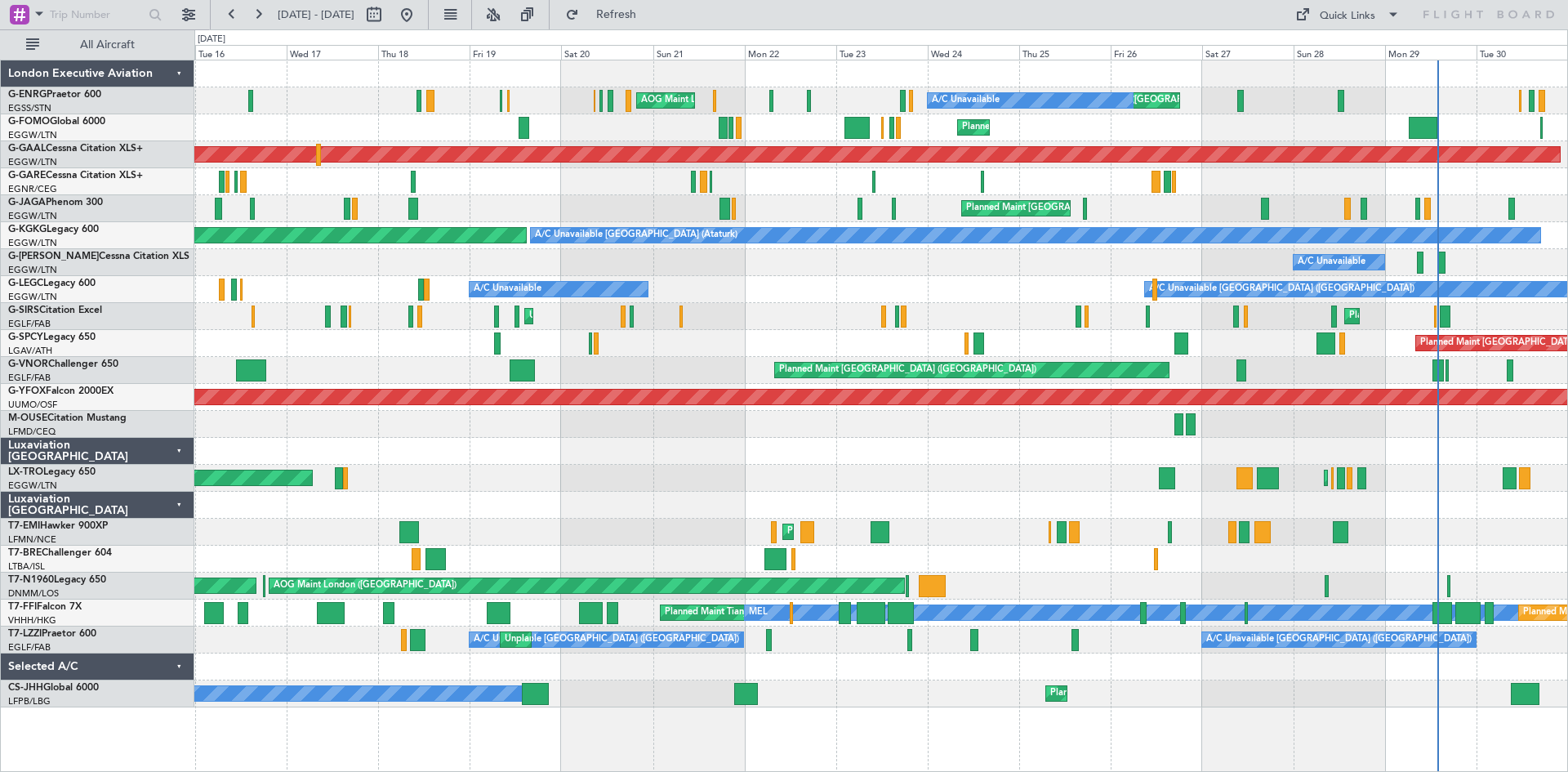
click at [396, 620] on div "AOG Maint London (Stansted) Unplanned Maint London (Stansted) A/C Unavailable P…" at bounding box center [881, 384] width 1373 height 647
click at [0, 403] on div "AOG Maint London (Stansted) Unplanned Maint London (Stansted) A/C Unavailable P…" at bounding box center [784, 401] width 1568 height 743
click at [233, 21] on button at bounding box center [232, 15] width 26 height 26
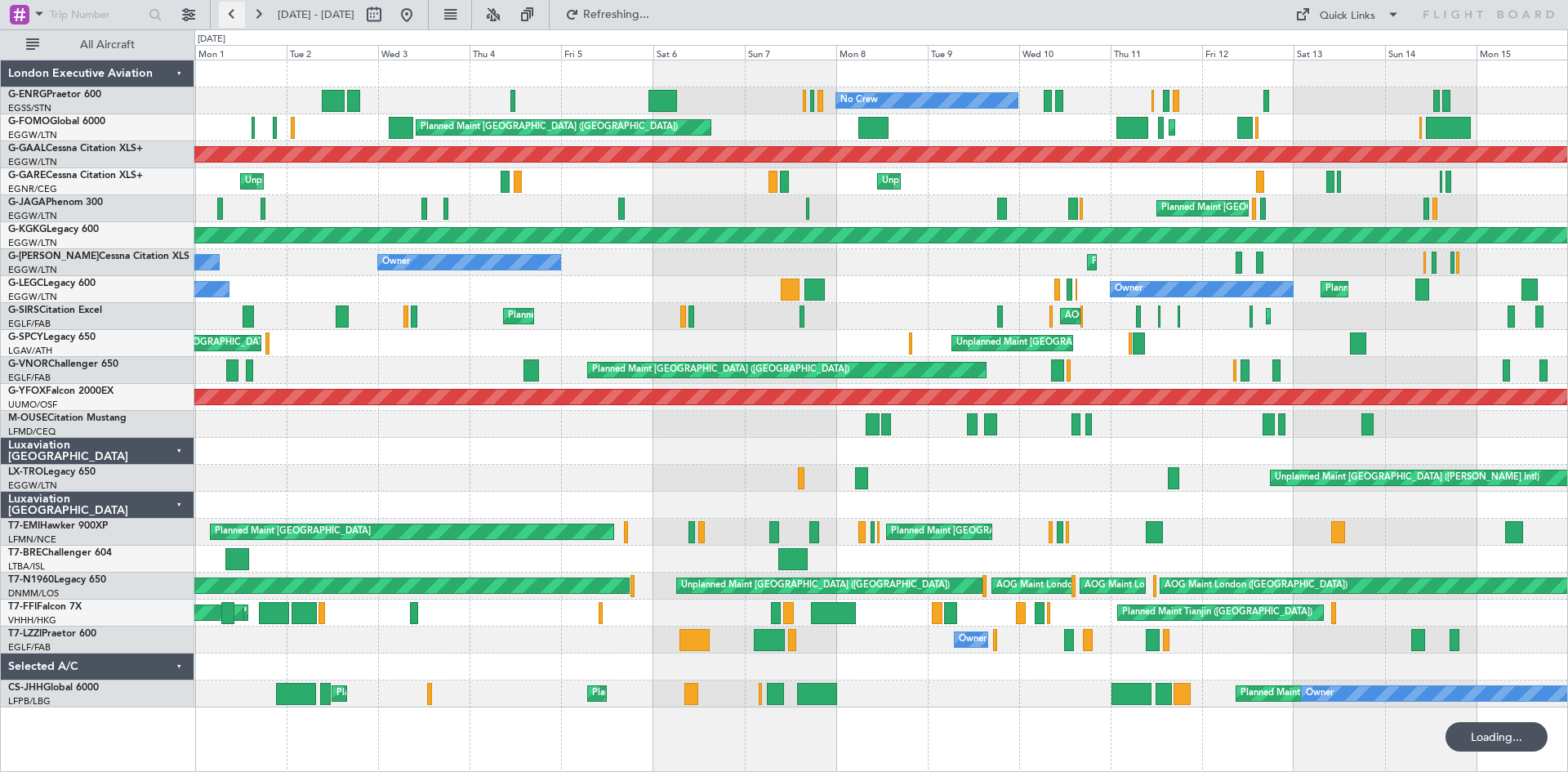
click at [233, 21] on button at bounding box center [232, 15] width 26 height 26
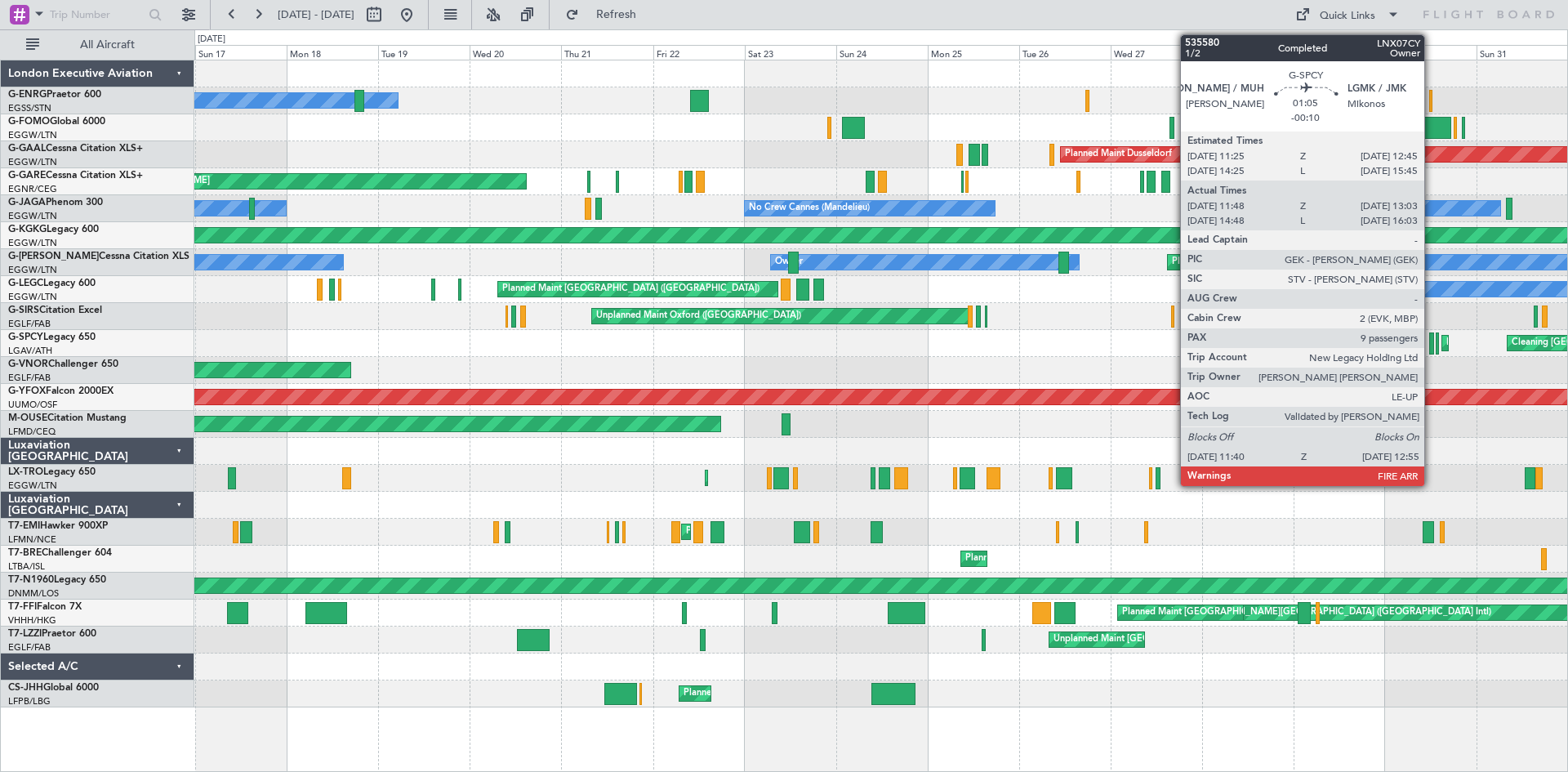
click at [1432, 348] on div at bounding box center [1431, 344] width 5 height 22
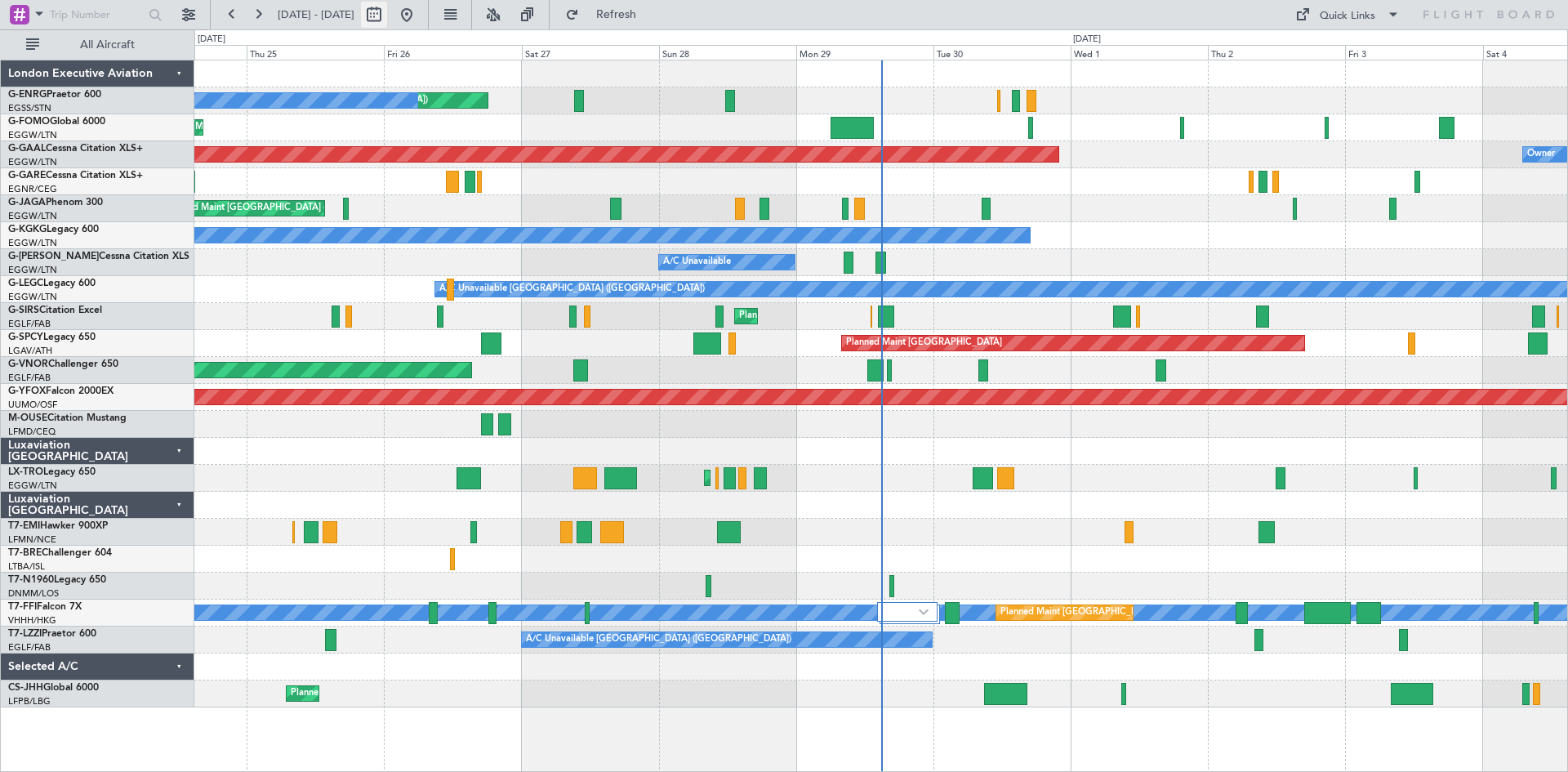
click at [387, 11] on button at bounding box center [374, 15] width 26 height 26
select select "9"
select select "2025"
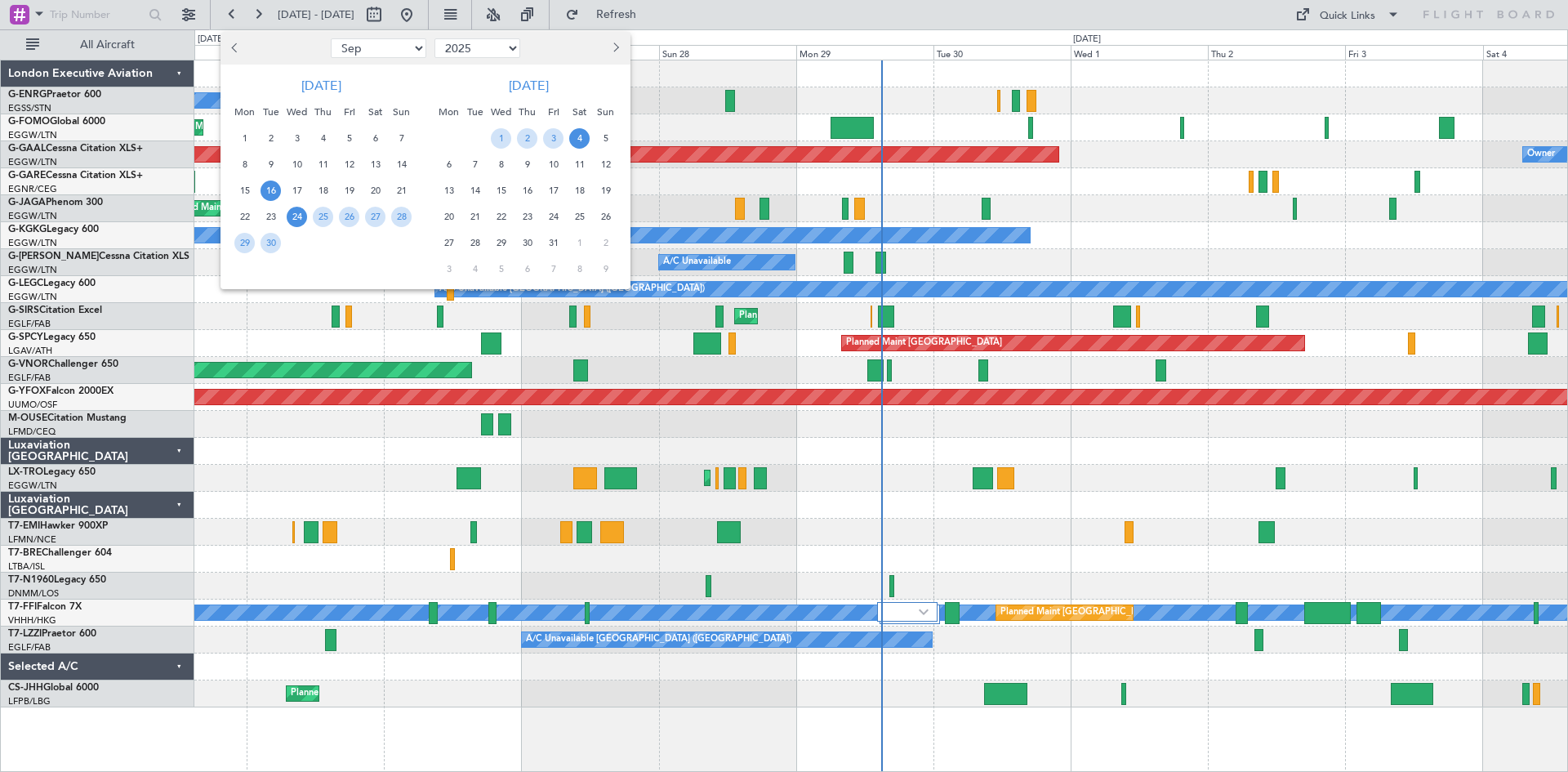
click at [270, 192] on span "16" at bounding box center [271, 190] width 20 height 20
click at [269, 242] on span "30" at bounding box center [271, 243] width 20 height 20
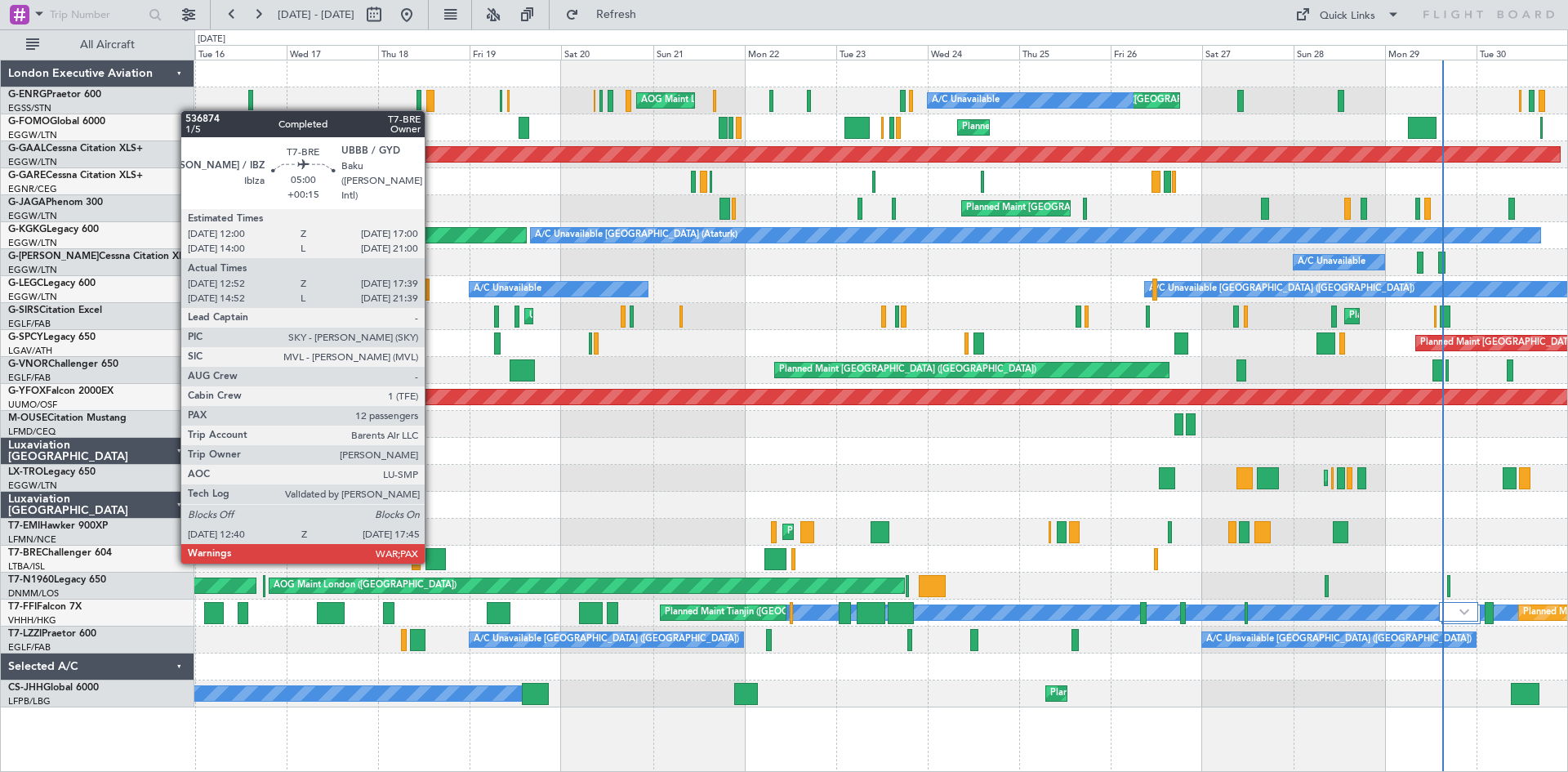
click at [432, 561] on div at bounding box center [435, 559] width 19 height 22
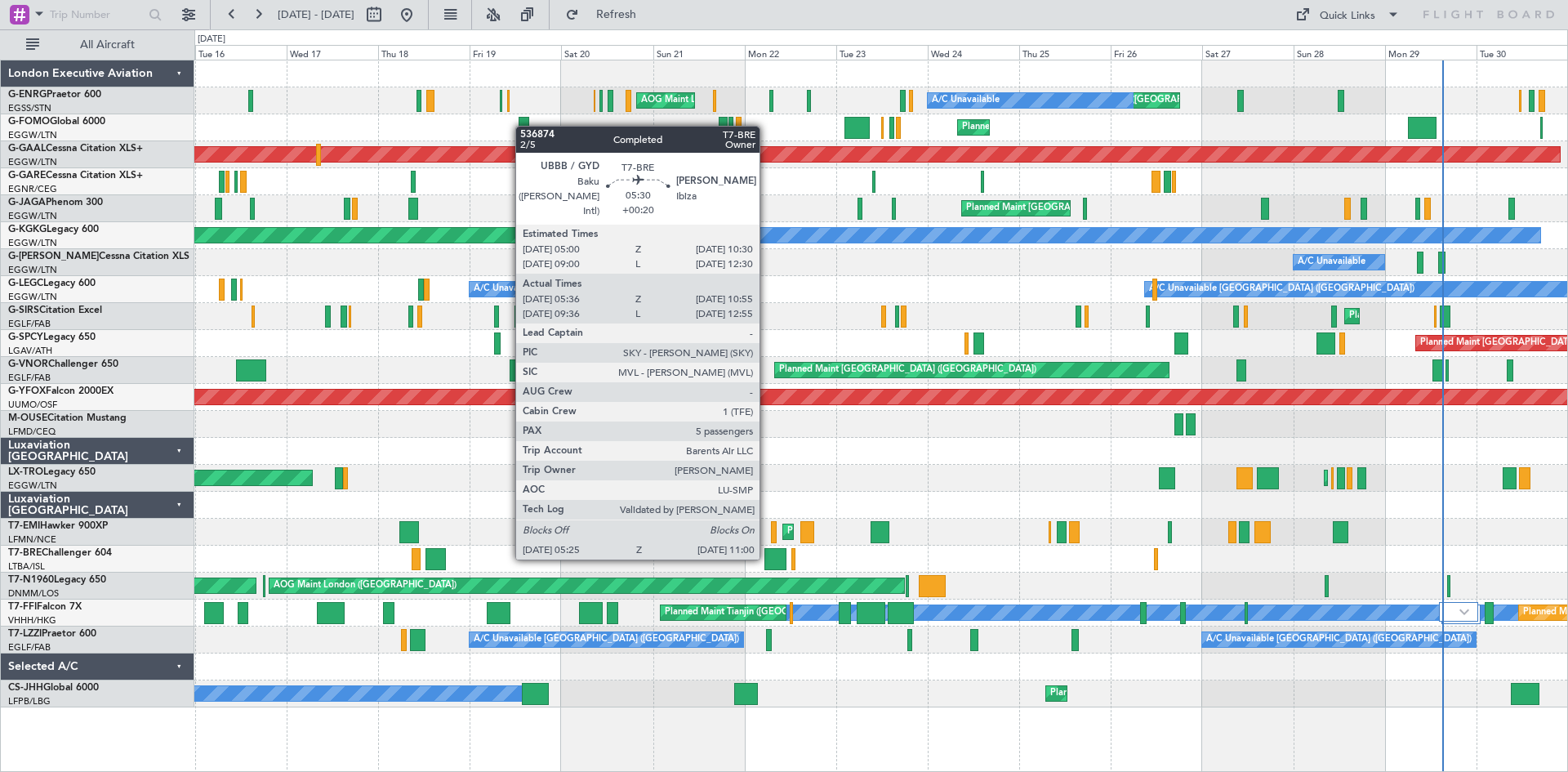
click at [767, 556] on div at bounding box center [776, 559] width 22 height 22
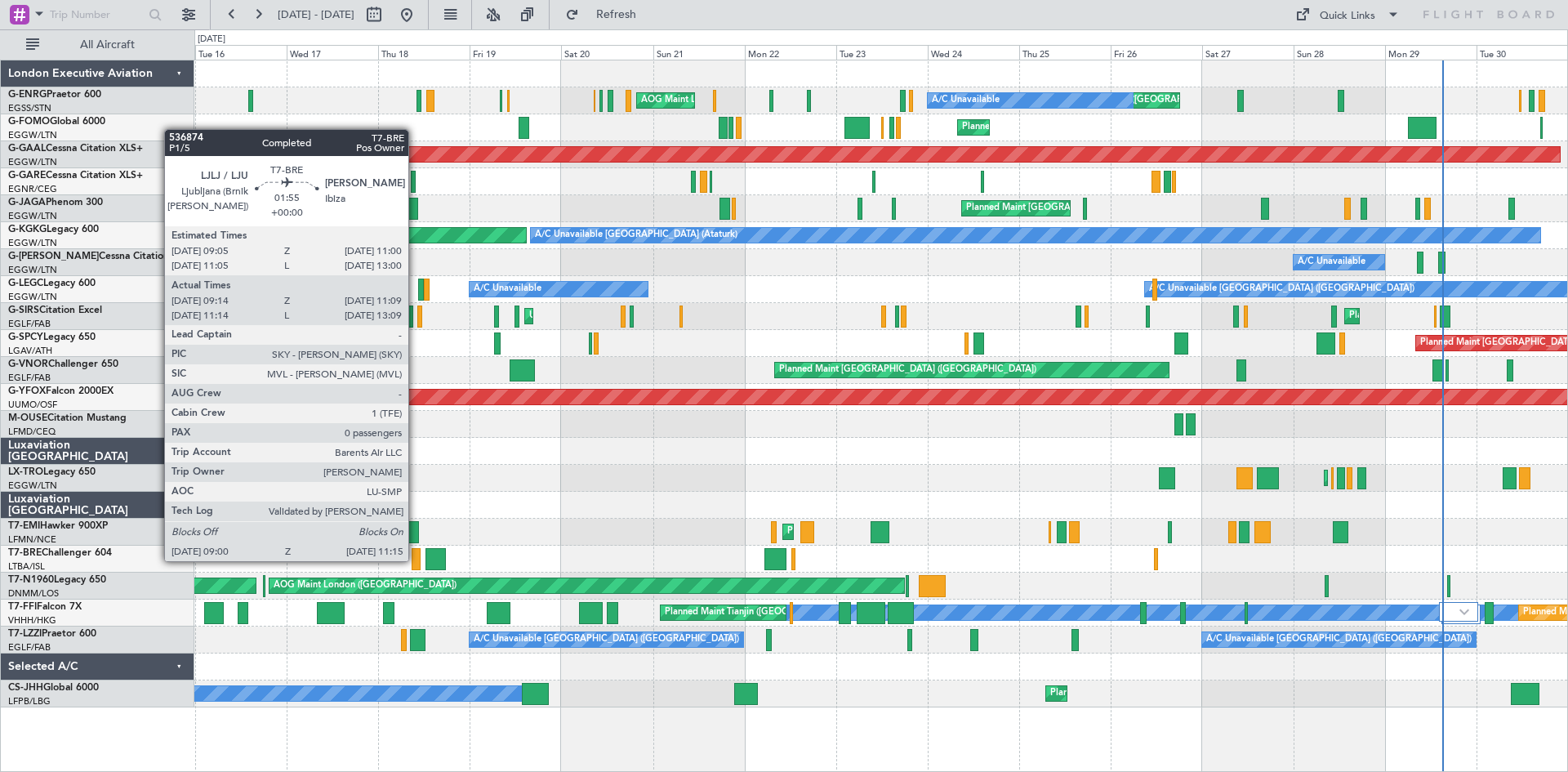
click at [415, 560] on div at bounding box center [416, 559] width 9 height 22
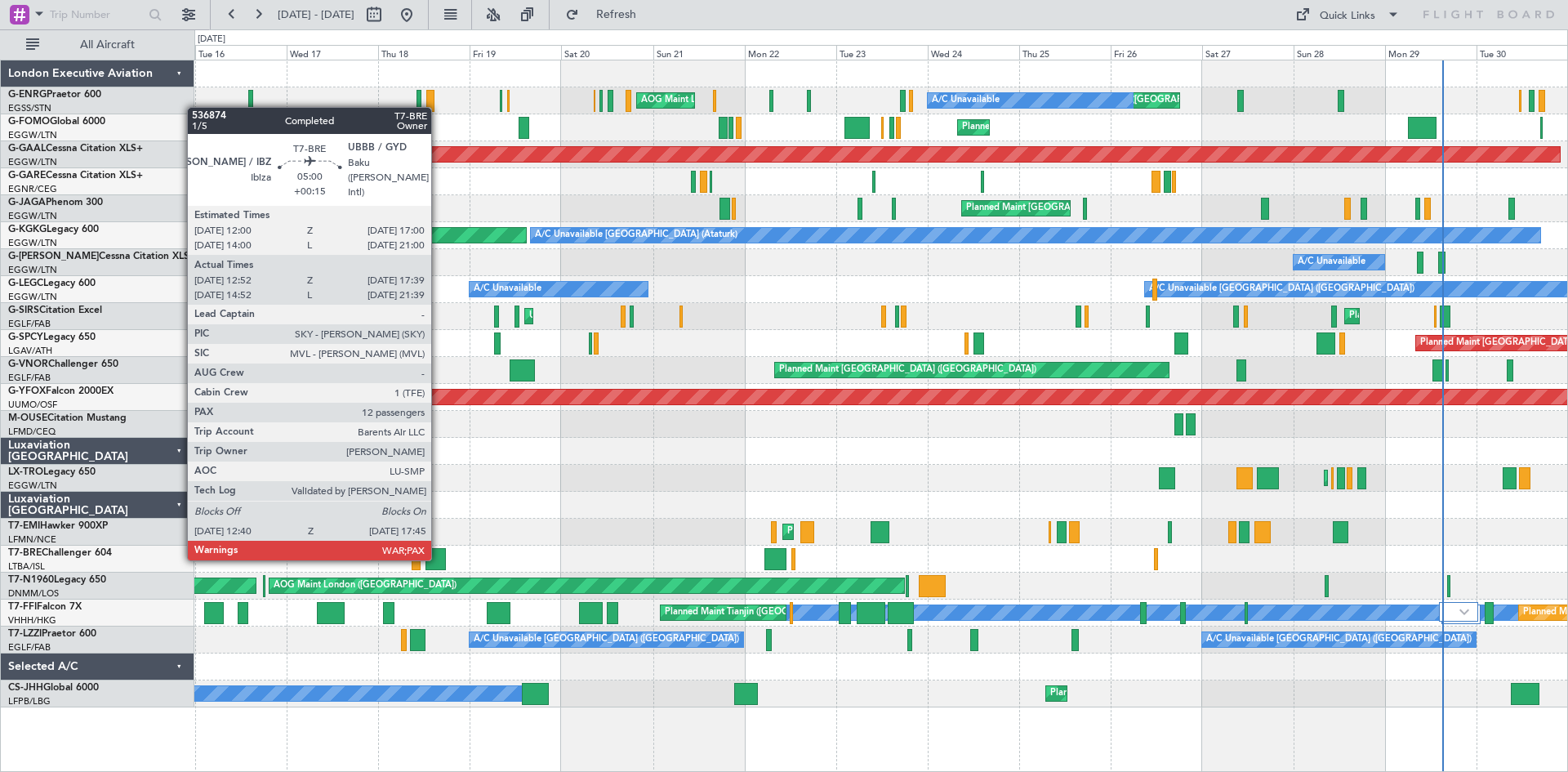
click at [438, 557] on div at bounding box center [435, 559] width 19 height 22
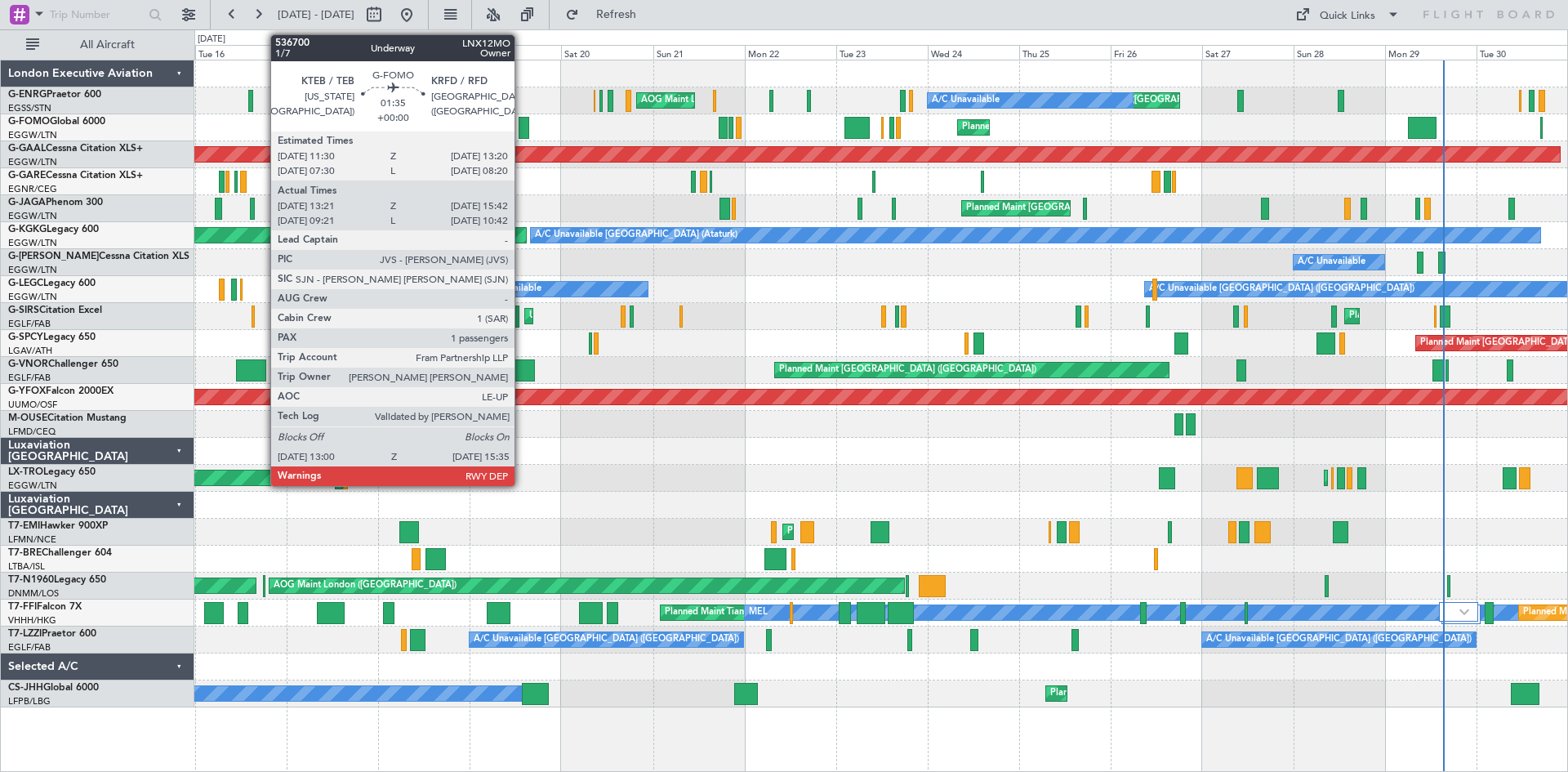
click at [522, 126] on div at bounding box center [524, 128] width 11 height 22
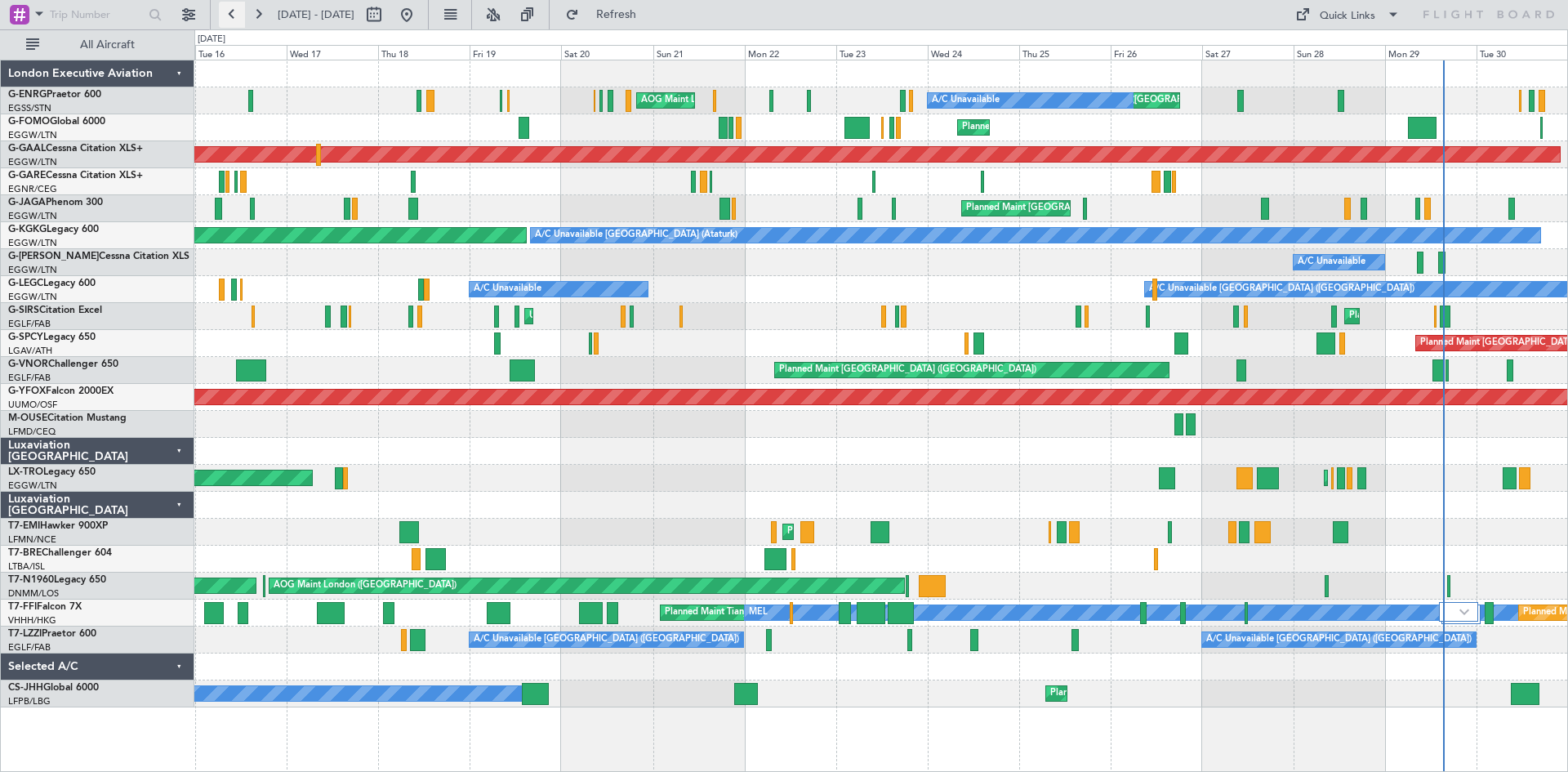
click at [236, 11] on button at bounding box center [232, 15] width 26 height 26
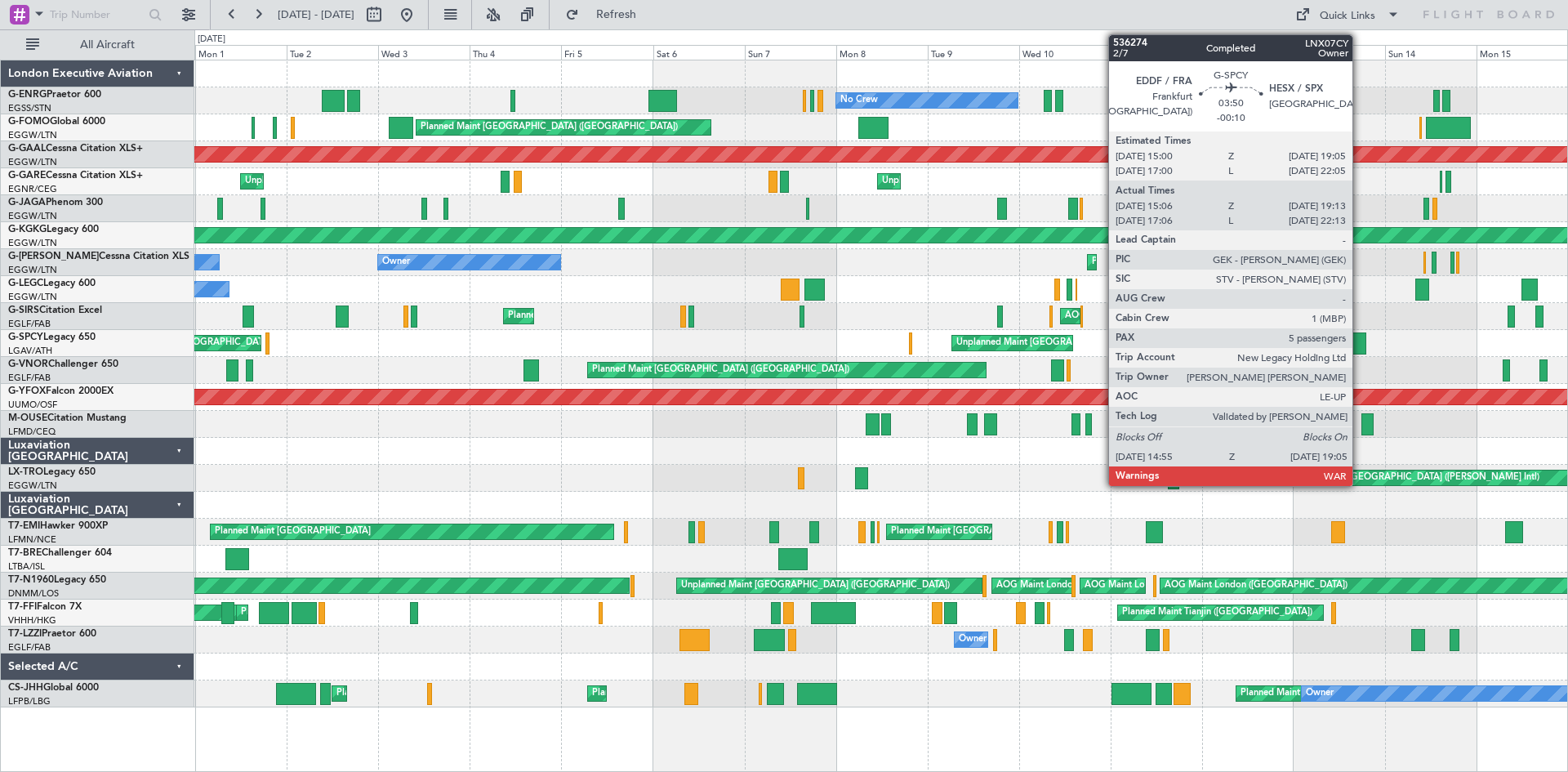
click at [1360, 345] on div at bounding box center [1358, 344] width 17 height 22
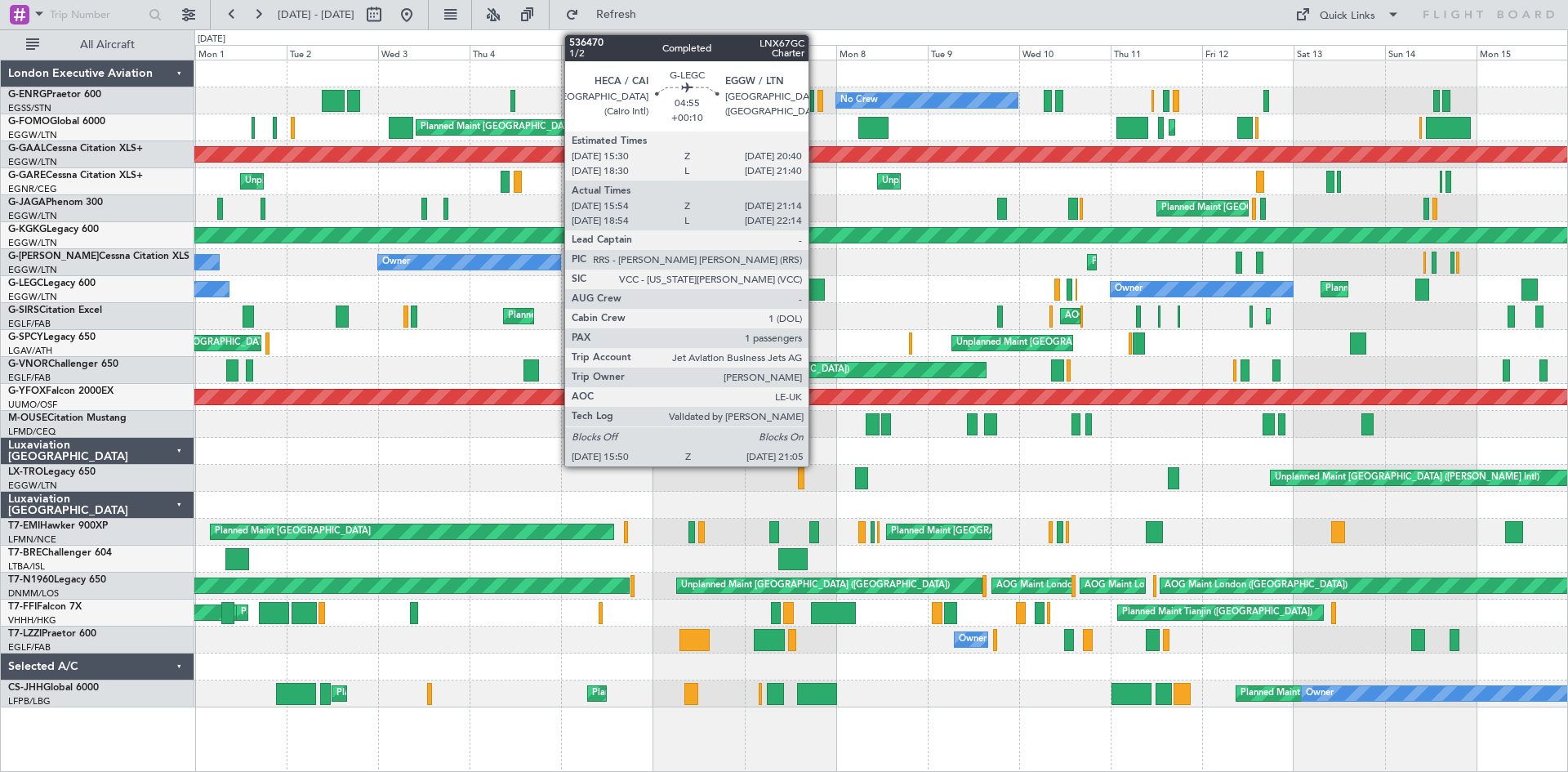
click at [816, 290] on div at bounding box center [814, 290] width 20 height 22
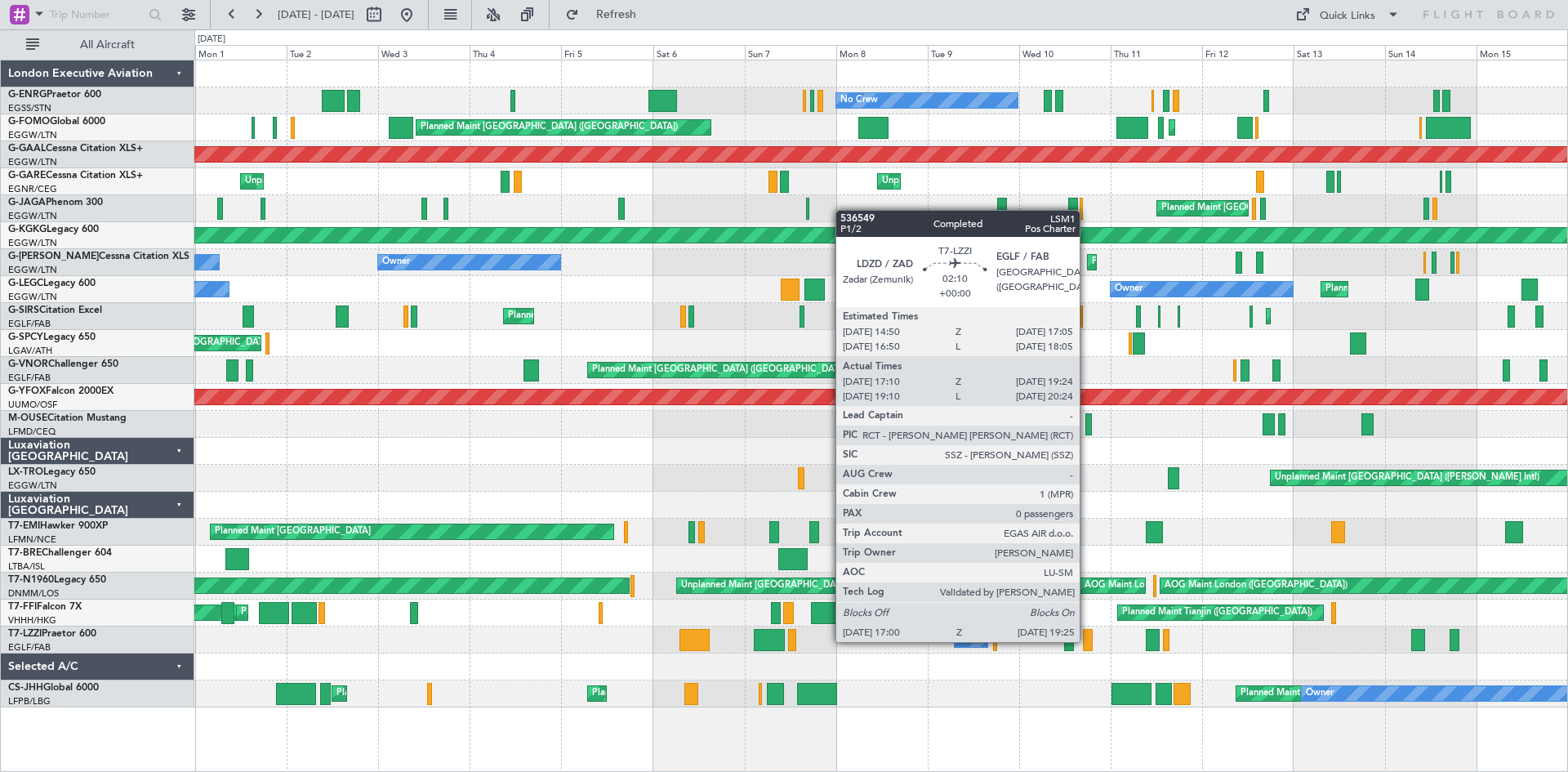
click at [1087, 641] on div at bounding box center [1087, 640] width 10 height 22
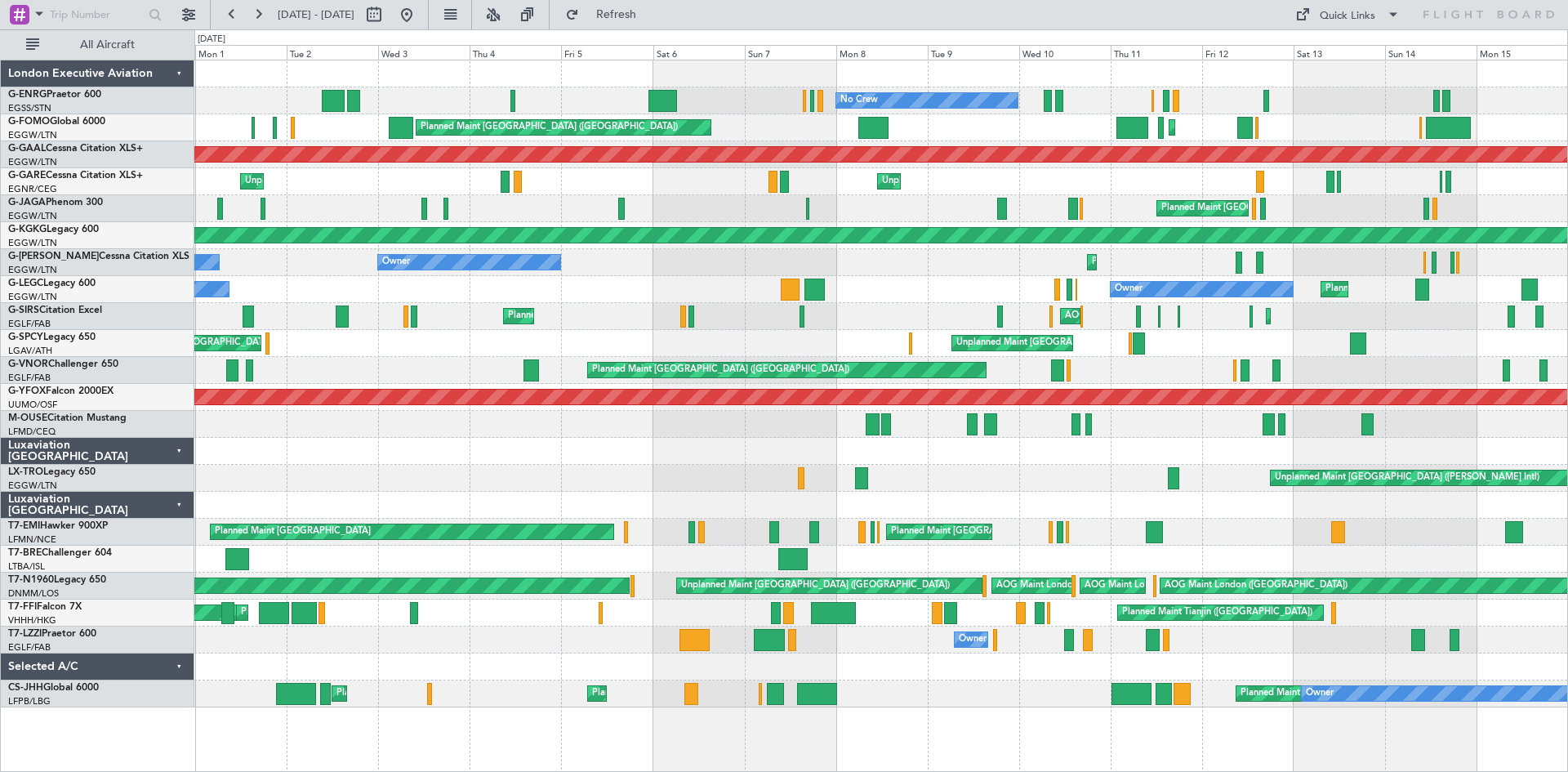
click at [6, 437] on div "Planned Maint [GEOGRAPHIC_DATA] ([GEOGRAPHIC_DATA]) No Crew Planned Maint [GEOG…" at bounding box center [784, 401] width 1568 height 743
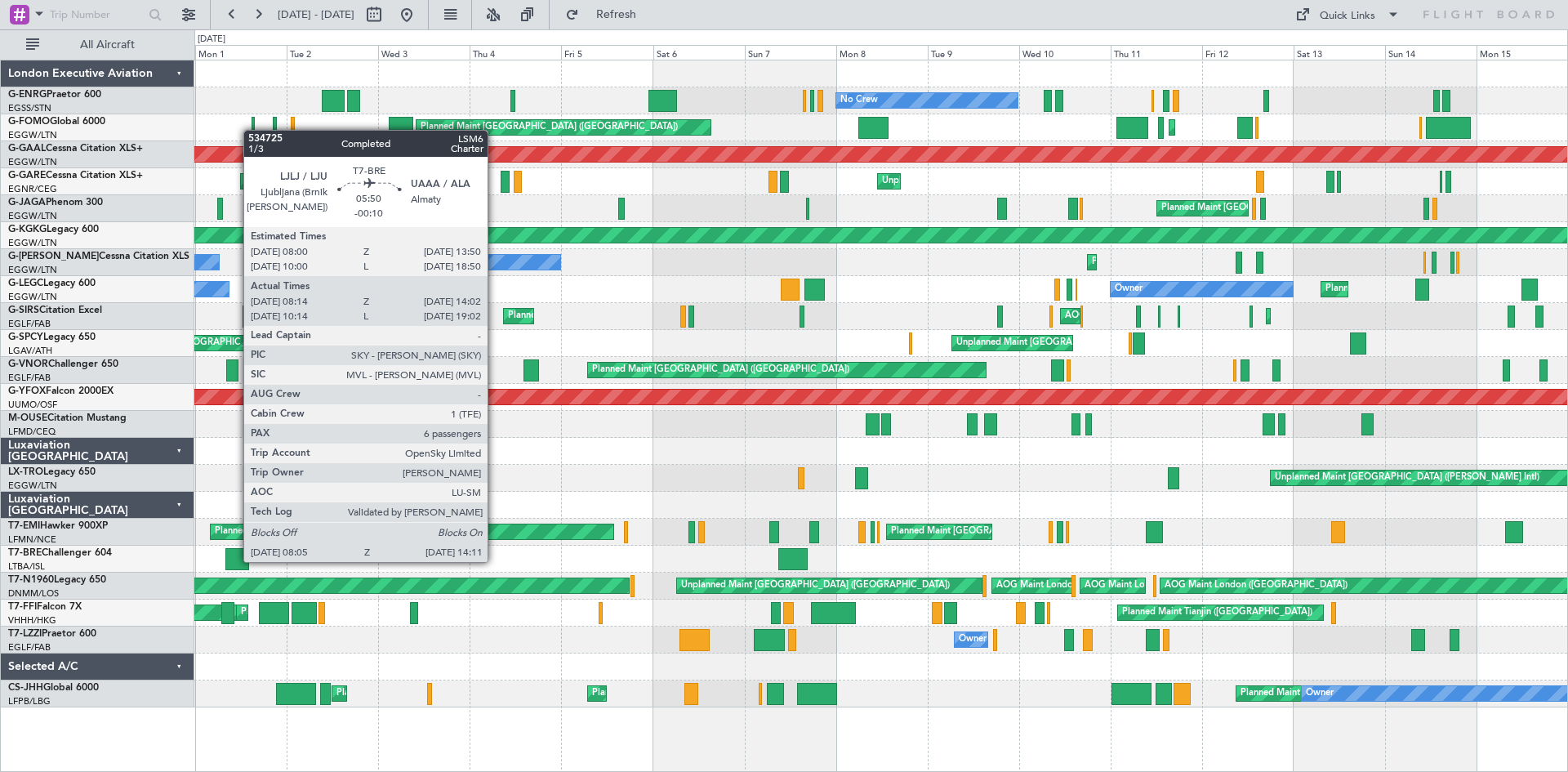
click at [235, 561] on div at bounding box center [237, 559] width 24 height 22
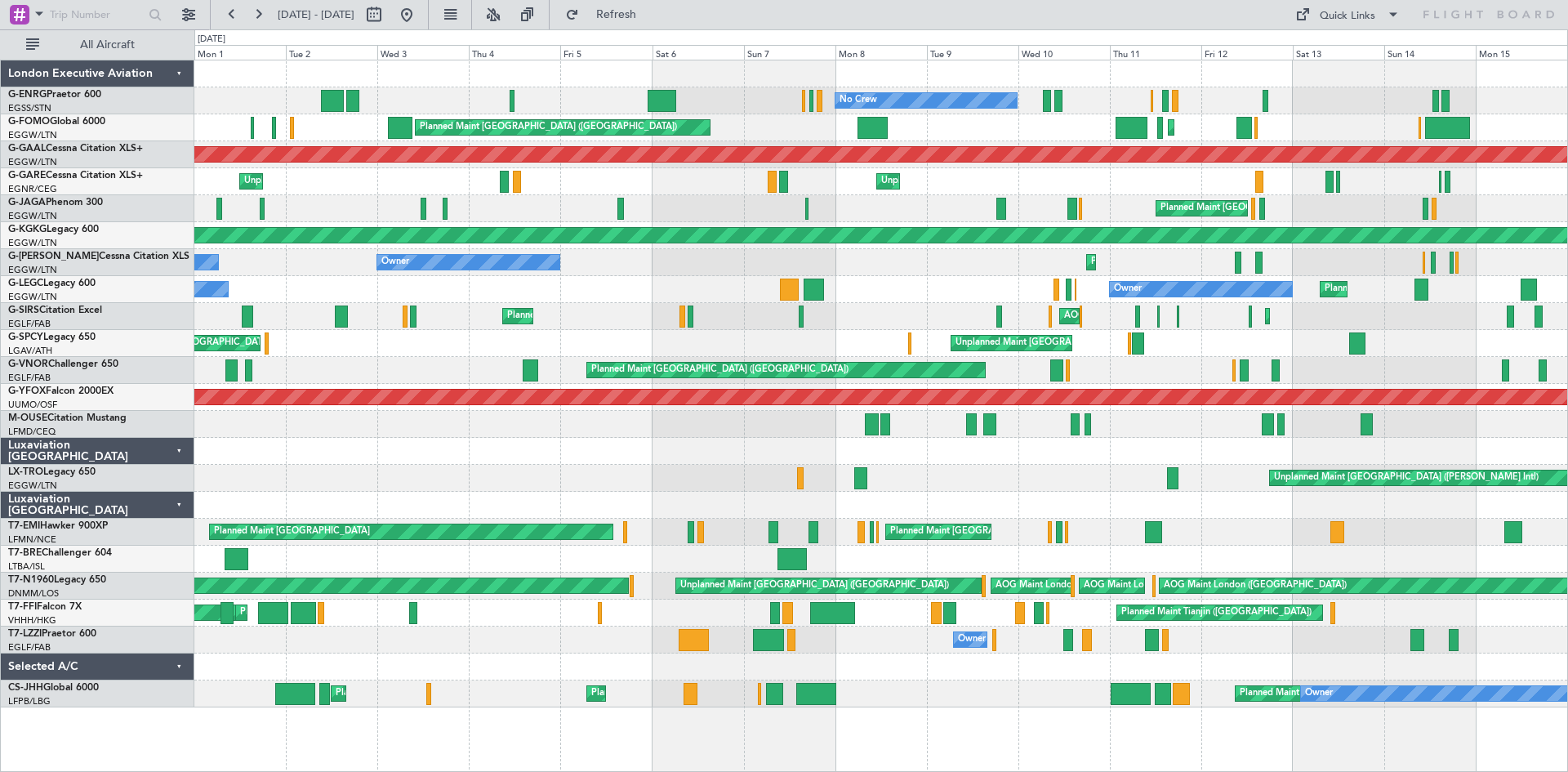
click at [16, 379] on div "G-VNOR Challenger 650 EGLF/FAB London ([GEOGRAPHIC_DATA])" at bounding box center [97, 378] width 193 height 43
click at [0, 328] on div "Planned Maint [GEOGRAPHIC_DATA] ([GEOGRAPHIC_DATA]) No Crew Planned Maint [GEOG…" at bounding box center [784, 401] width 1568 height 743
click at [0, 281] on div "Planned Maint [GEOGRAPHIC_DATA] ([GEOGRAPHIC_DATA]) No Crew Planned Maint [GEOG…" at bounding box center [784, 401] width 1568 height 743
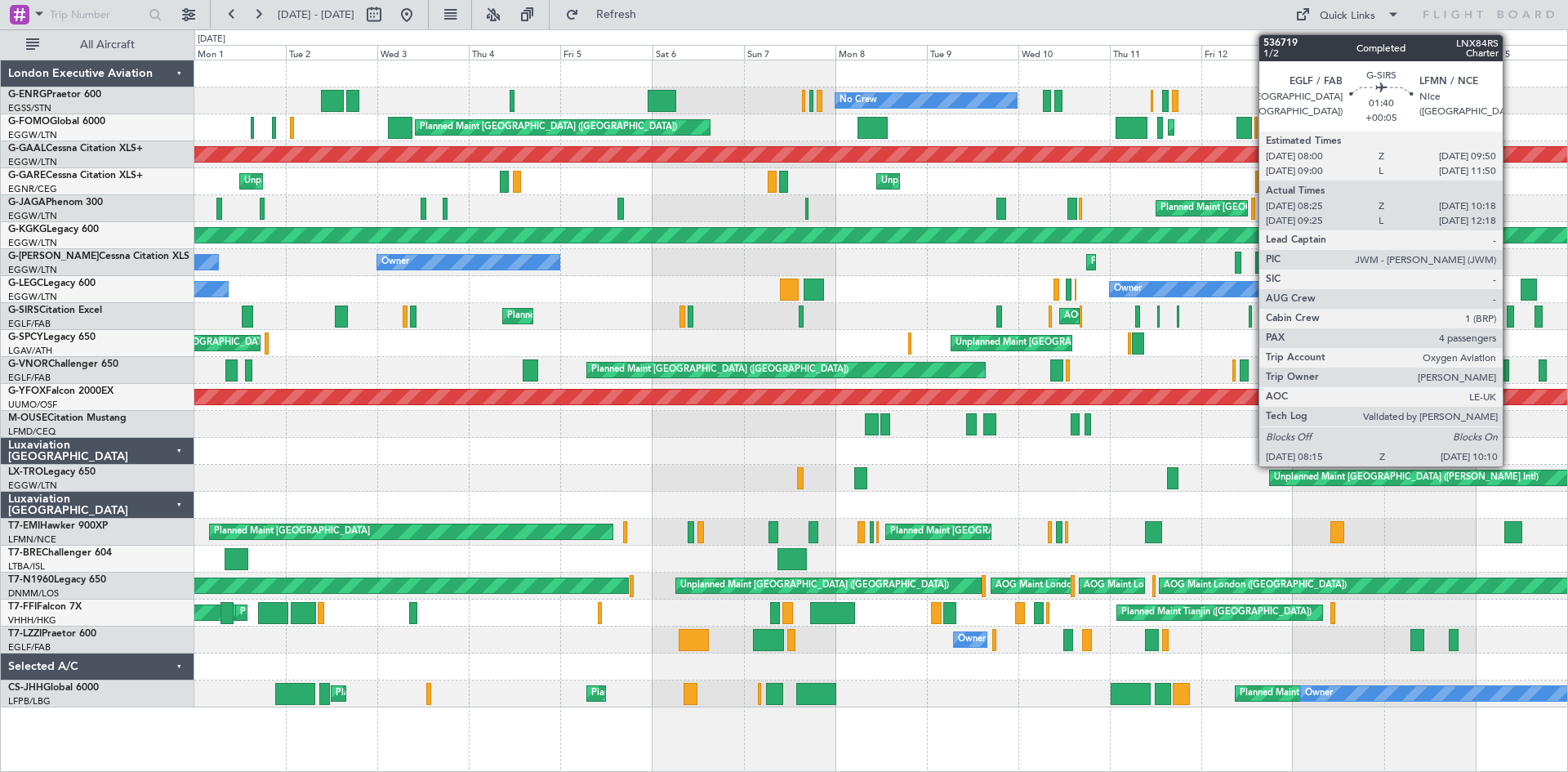
click at [1510, 320] on div at bounding box center [1511, 316] width 7 height 22
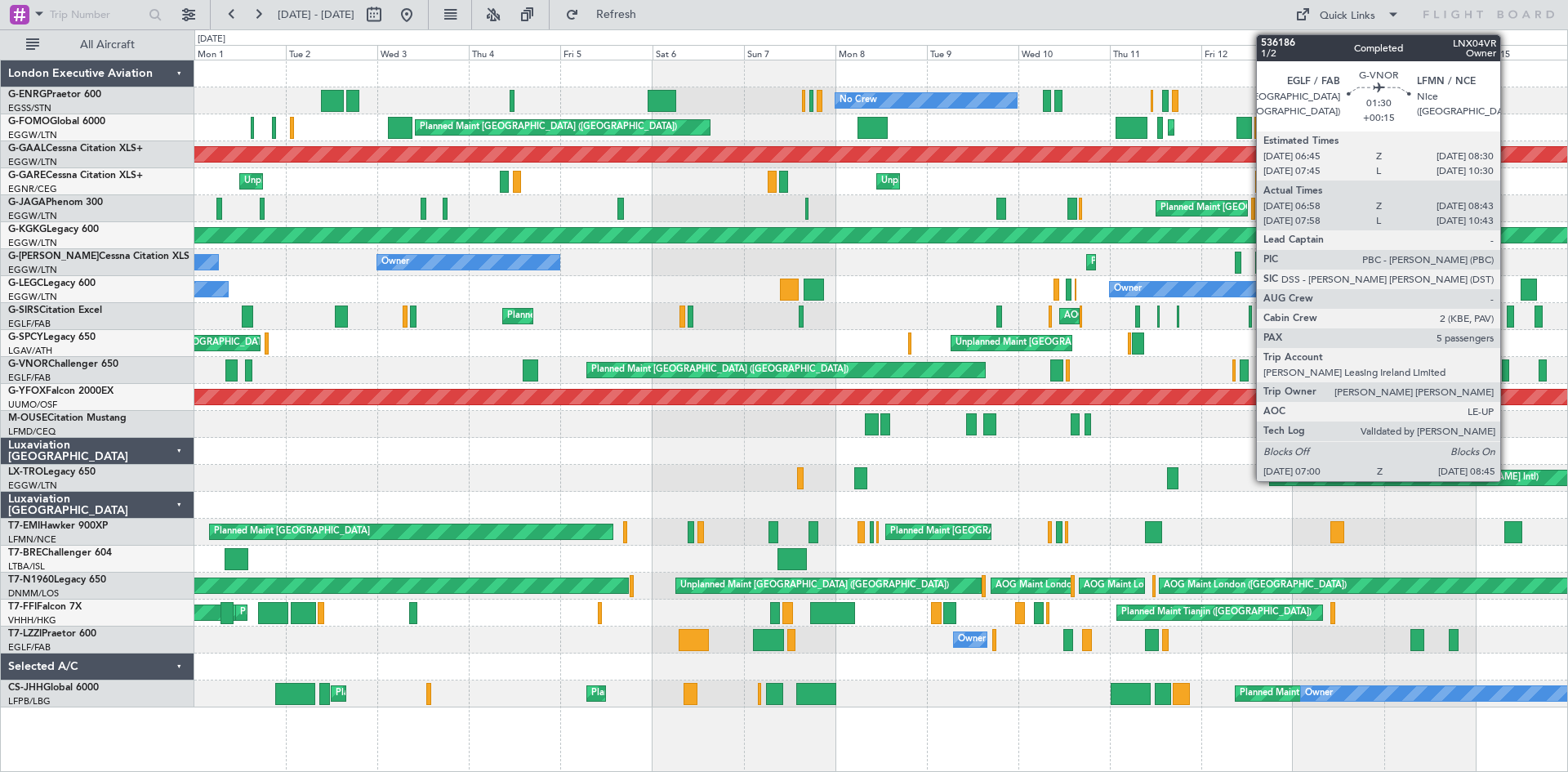
click at [1508, 370] on div at bounding box center [1506, 370] width 7 height 22
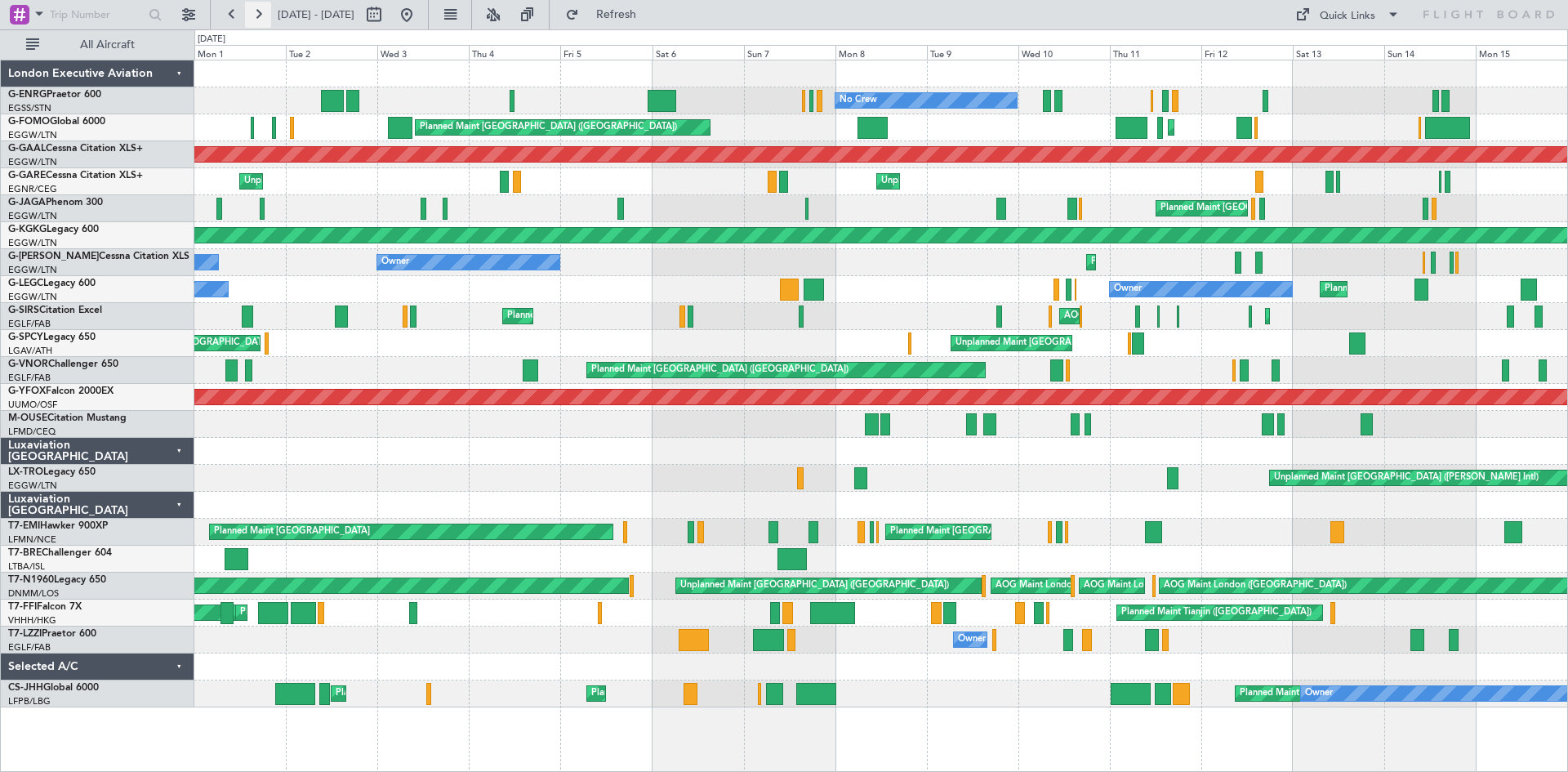
click at [257, 11] on button at bounding box center [258, 15] width 26 height 26
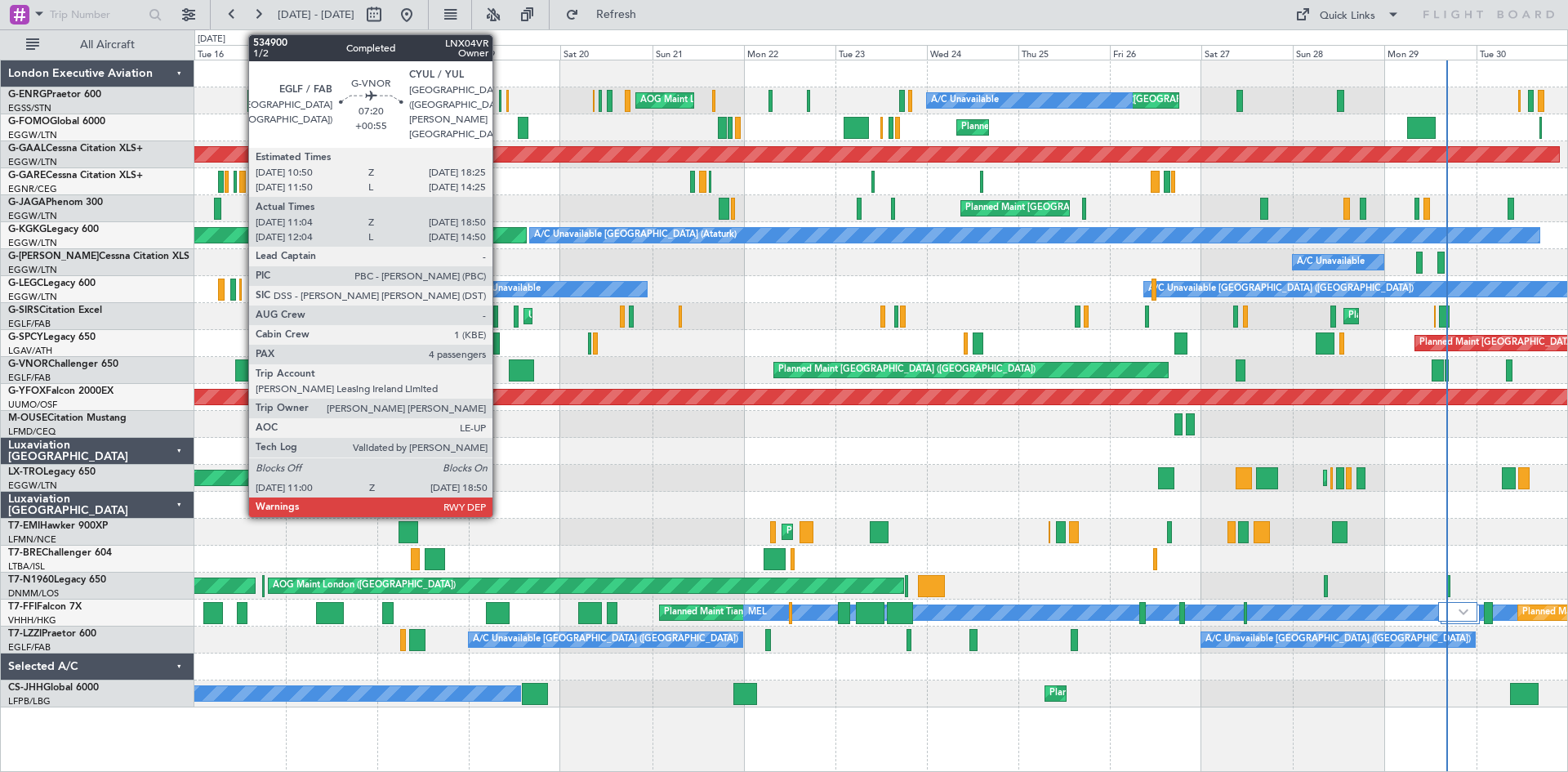
click at [240, 372] on div at bounding box center [250, 370] width 30 height 22
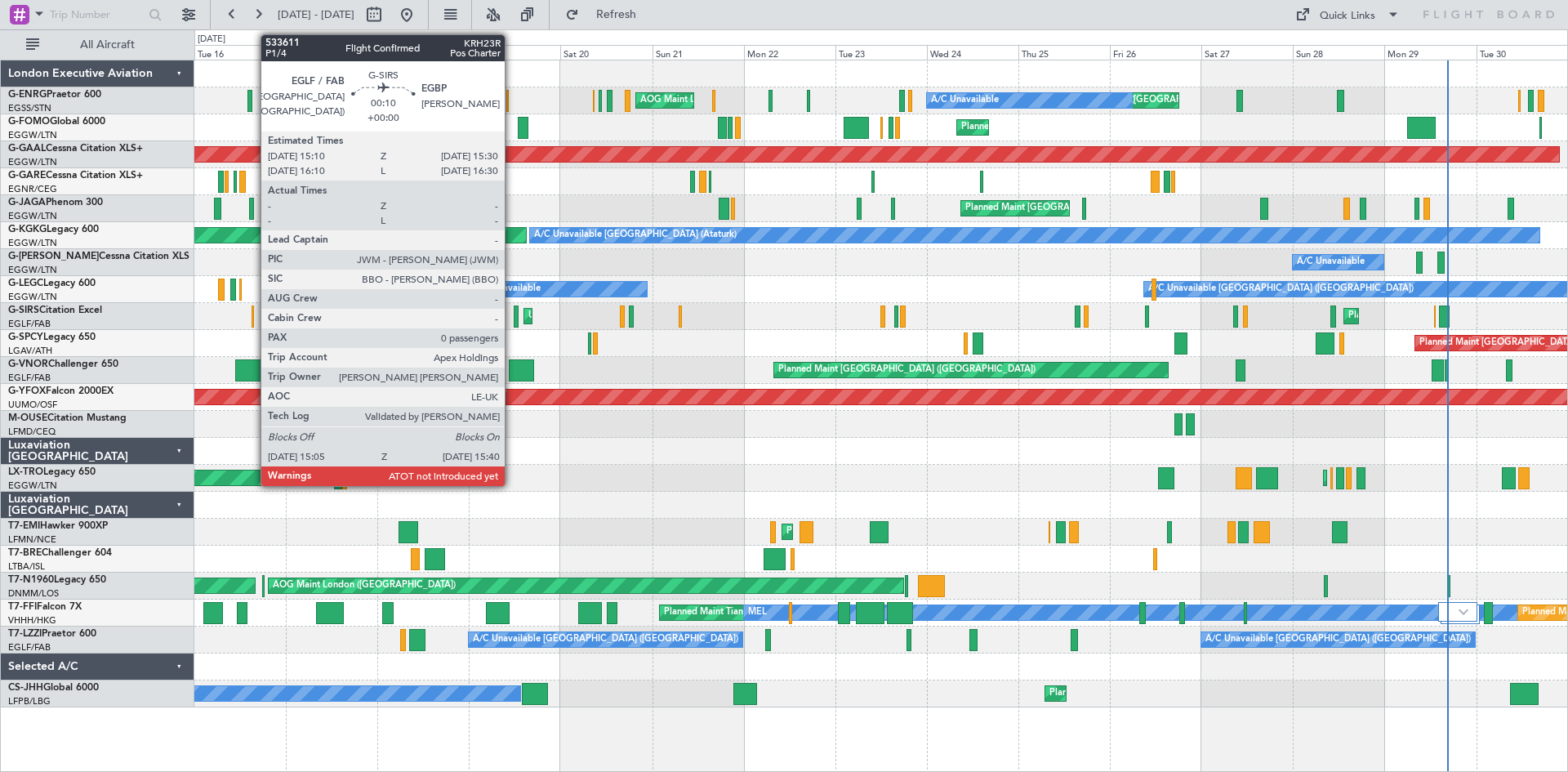
click at [253, 315] on div at bounding box center [253, 316] width 3 height 22
click at [254, 319] on div at bounding box center [253, 316] width 3 height 22
